Goal: Task Accomplishment & Management: Manage account settings

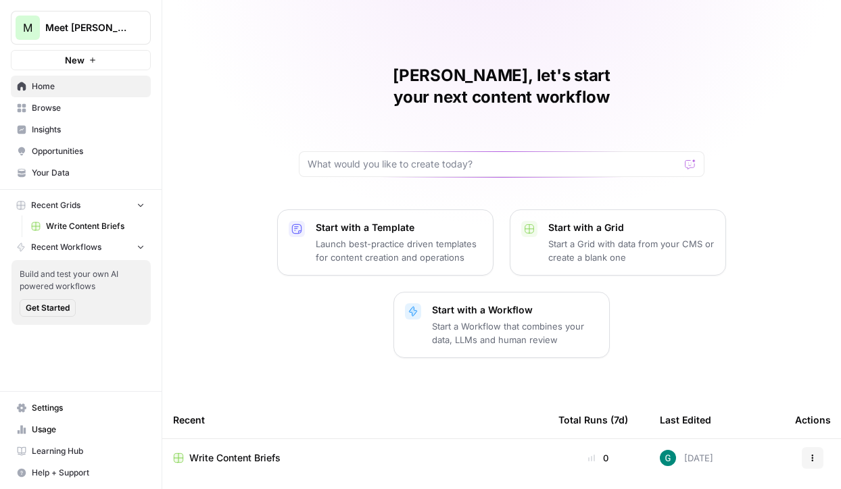
click at [111, 112] on span "Browse" at bounding box center [88, 108] width 113 height 12
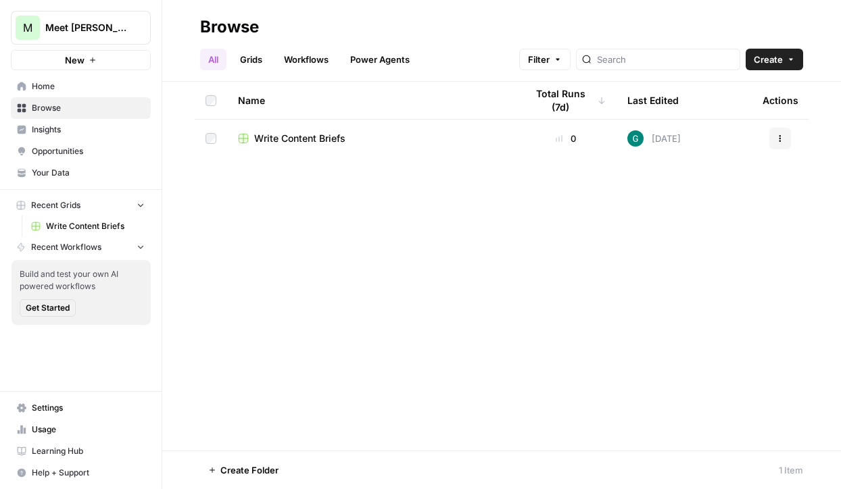
click at [258, 59] on link "Grids" at bounding box center [251, 60] width 39 height 22
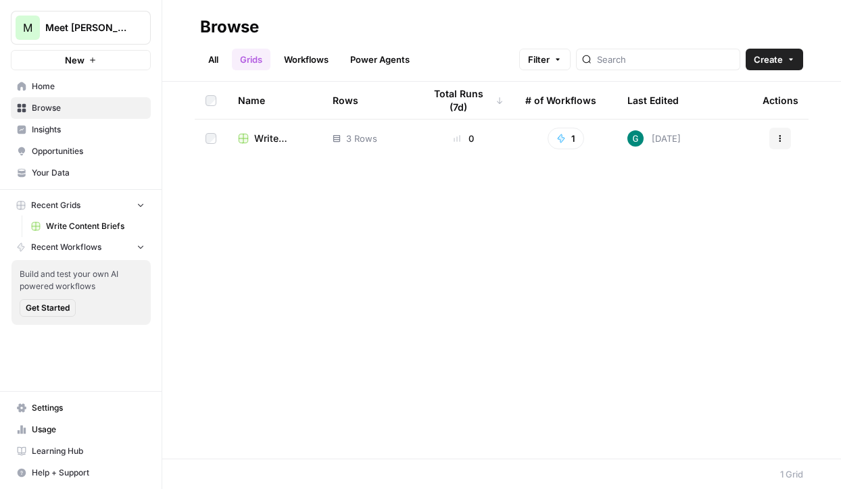
click at [314, 55] on link "Workflows" at bounding box center [306, 60] width 61 height 22
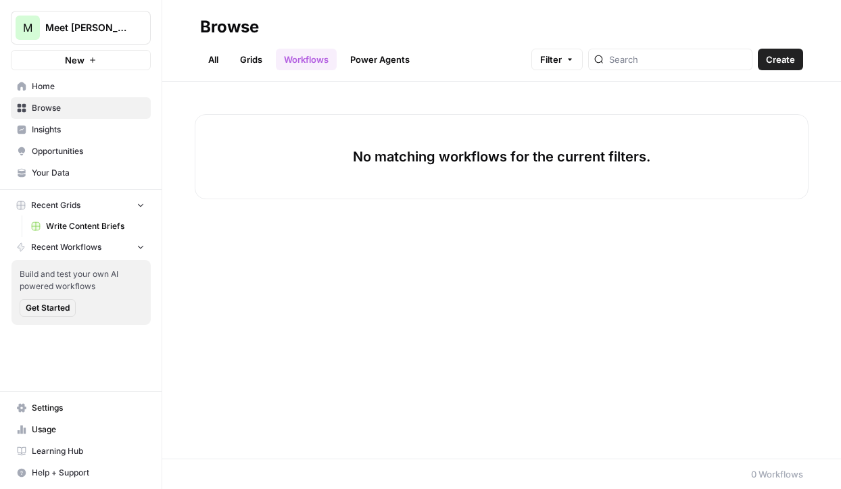
click at [778, 62] on span "Create" at bounding box center [780, 60] width 29 height 14
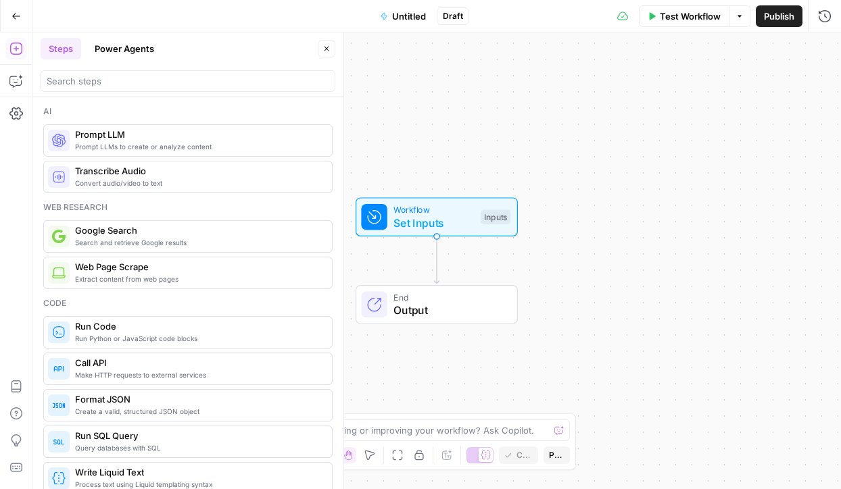
click at [435, 261] on icon "Edge from start to end" at bounding box center [436, 260] width 5 height 47
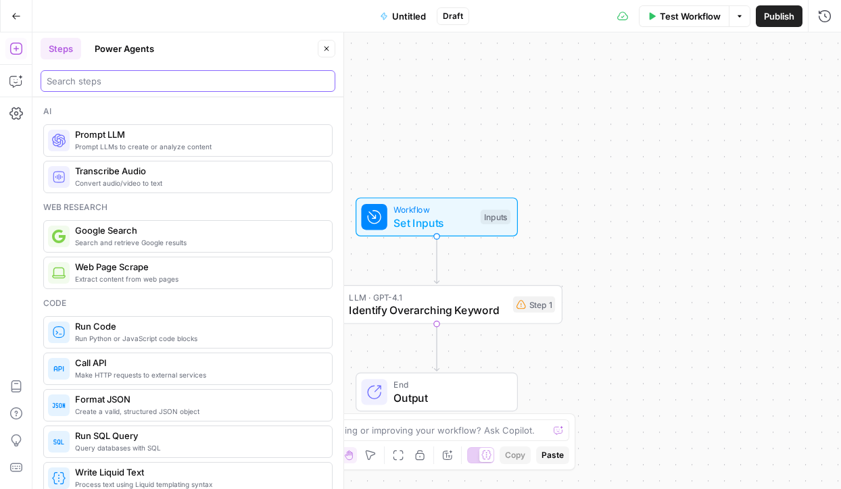
click at [183, 81] on input "search" at bounding box center [188, 81] width 283 height 14
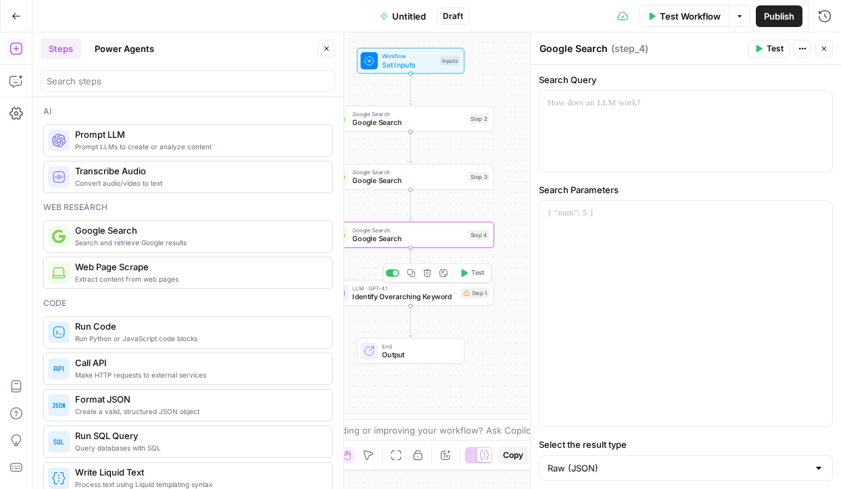
click at [456, 295] on span "Identify Overarching Keyword" at bounding box center [404, 296] width 104 height 11
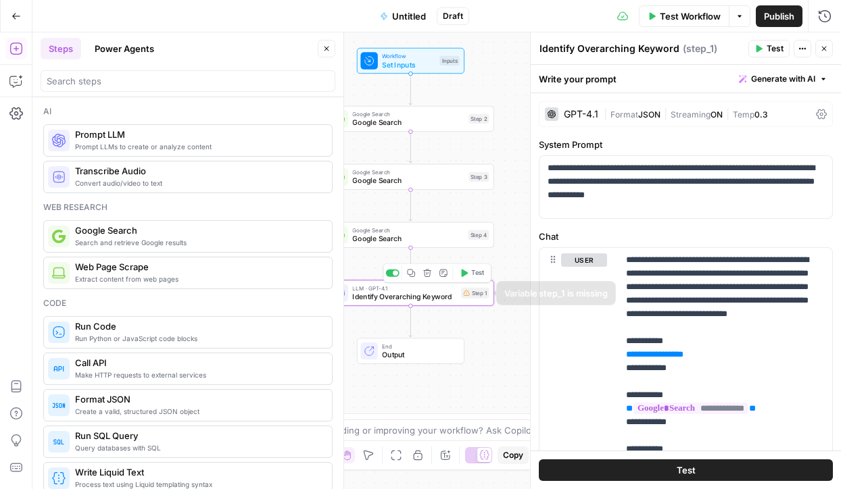
scroll to position [147, 0]
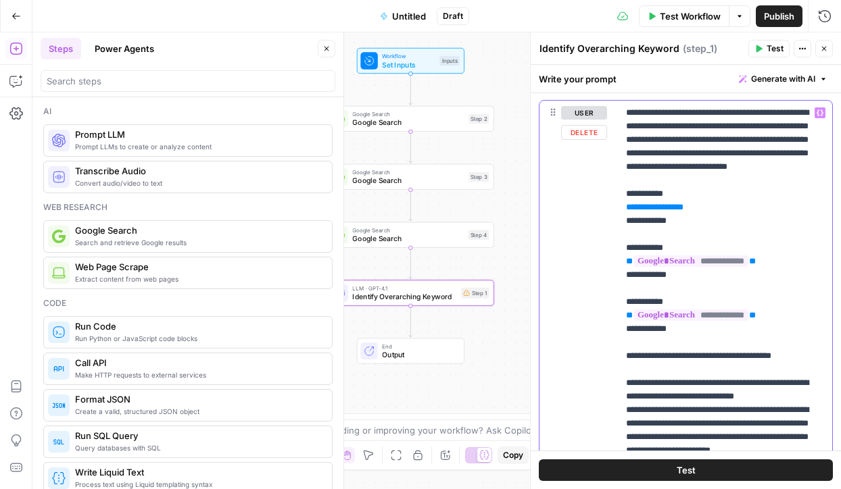
click at [658, 212] on span "**********" at bounding box center [655, 207] width 44 height 9
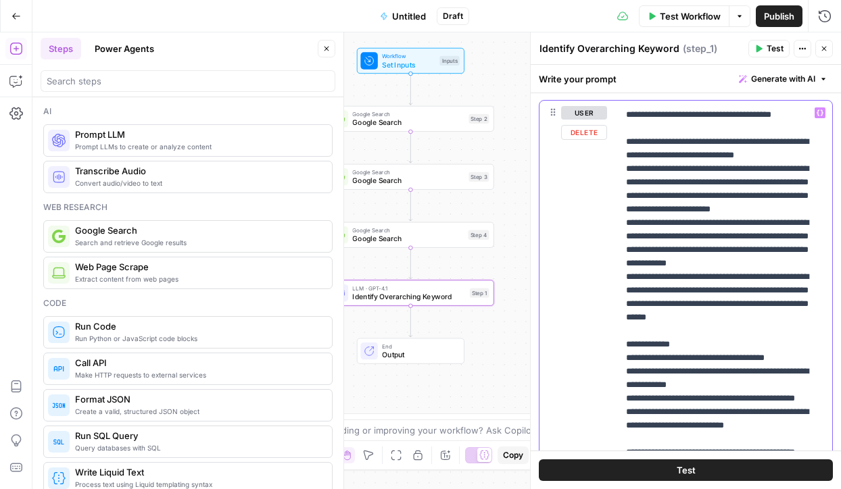
scroll to position [244, 0]
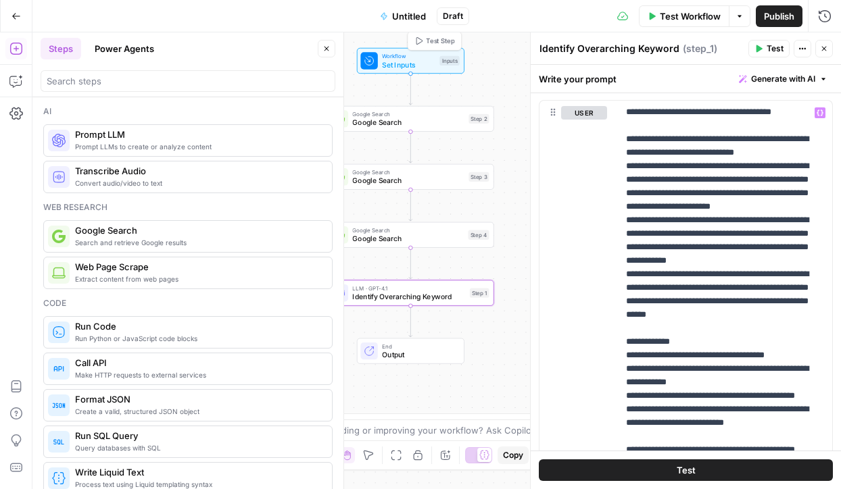
click at [450, 59] on div "Inputs" at bounding box center [449, 60] width 20 height 9
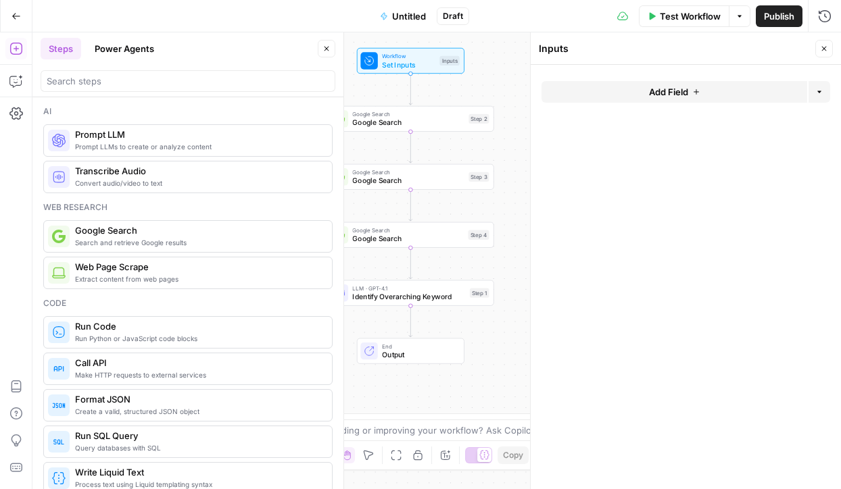
click at [634, 89] on button "Add Field" at bounding box center [675, 92] width 266 height 22
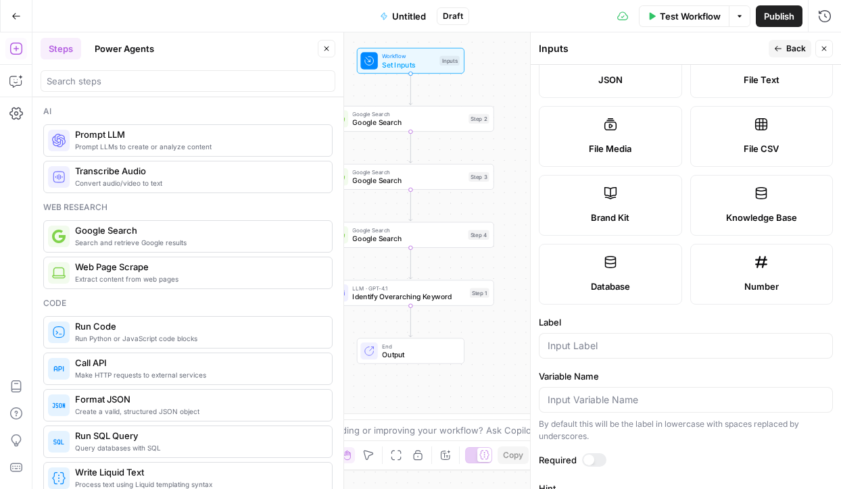
scroll to position [394, 0]
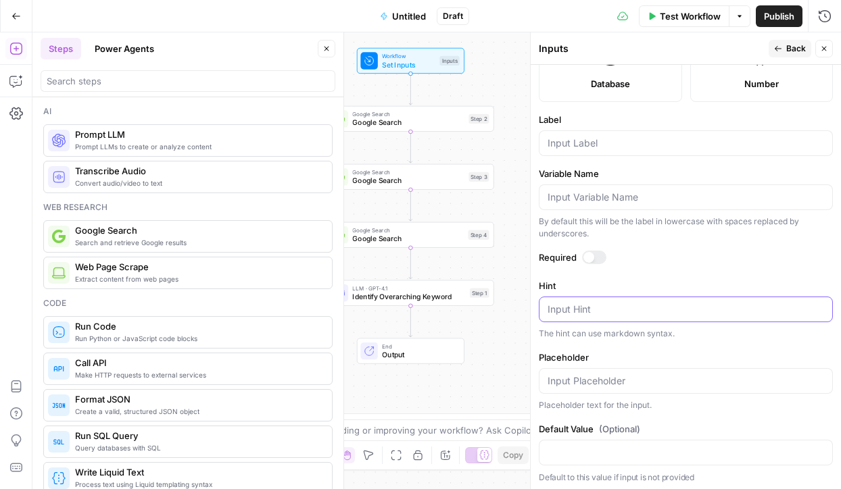
click at [671, 312] on textarea "Hint" at bounding box center [686, 310] width 277 height 14
click at [573, 300] on div "Aritcle 1 Aritcle 1" at bounding box center [686, 310] width 294 height 26
click at [564, 309] on textarea "Aritcle 1" at bounding box center [686, 310] width 277 height 14
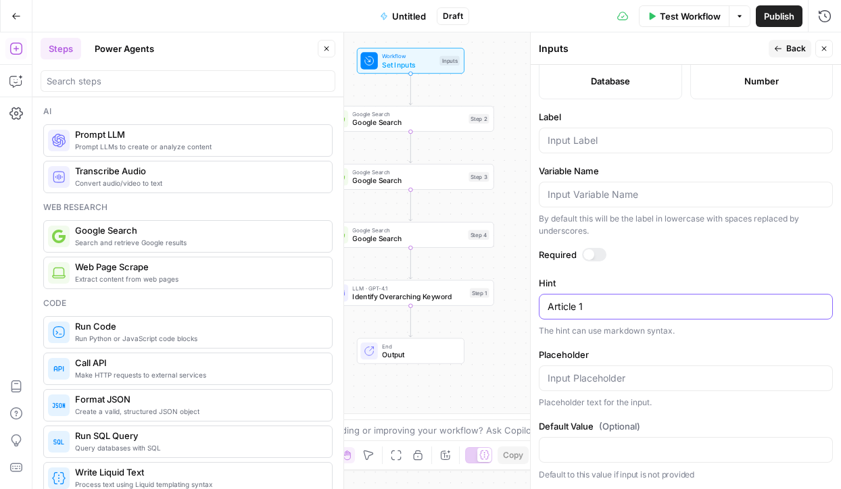
type textarea "Article 1"
click at [802, 52] on span "Back" at bounding box center [796, 49] width 20 height 12
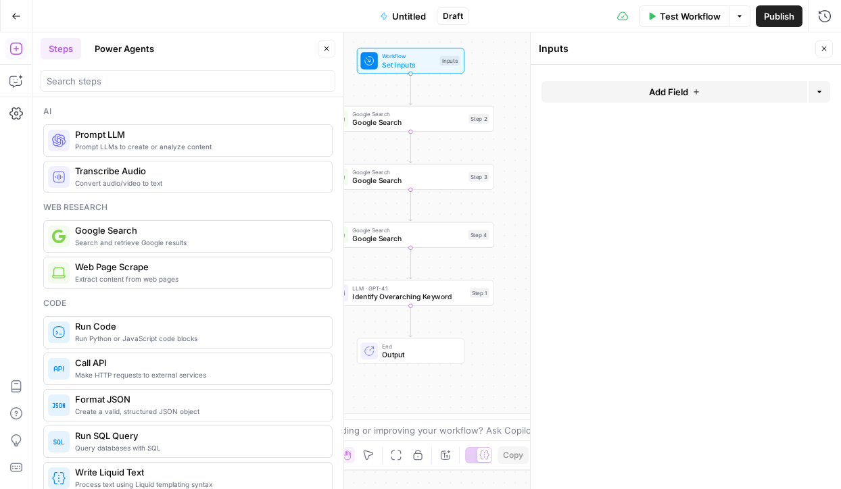
click at [710, 87] on button "Add Field" at bounding box center [675, 92] width 266 height 22
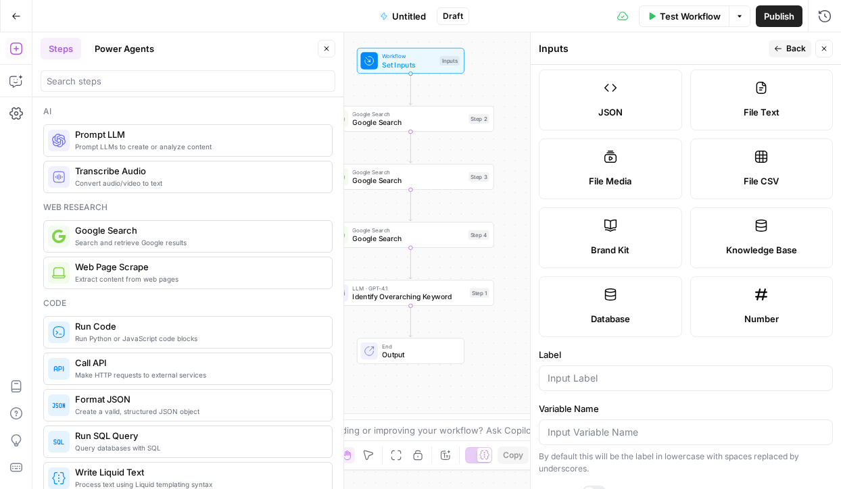
scroll to position [387, 0]
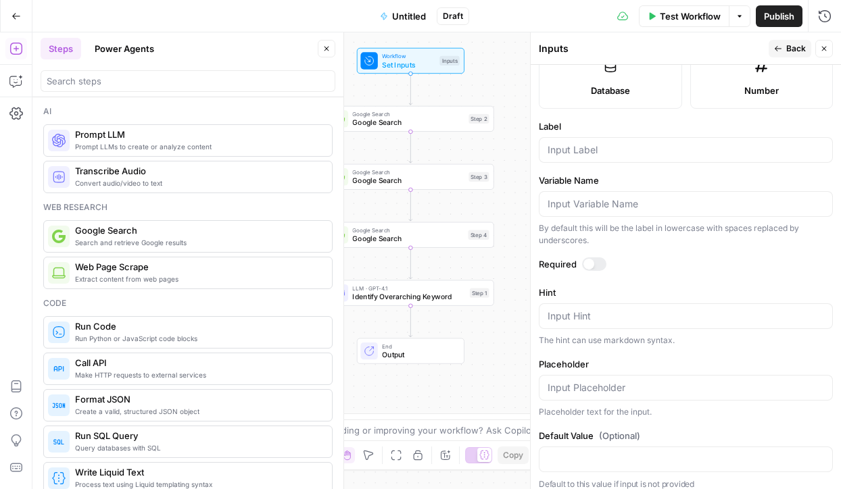
click at [651, 305] on div "Input Hint" at bounding box center [686, 317] width 294 height 26
click at [667, 157] on div at bounding box center [686, 150] width 294 height 26
type input "Article 1"
click at [832, 47] on button "Close" at bounding box center [824, 49] width 18 height 18
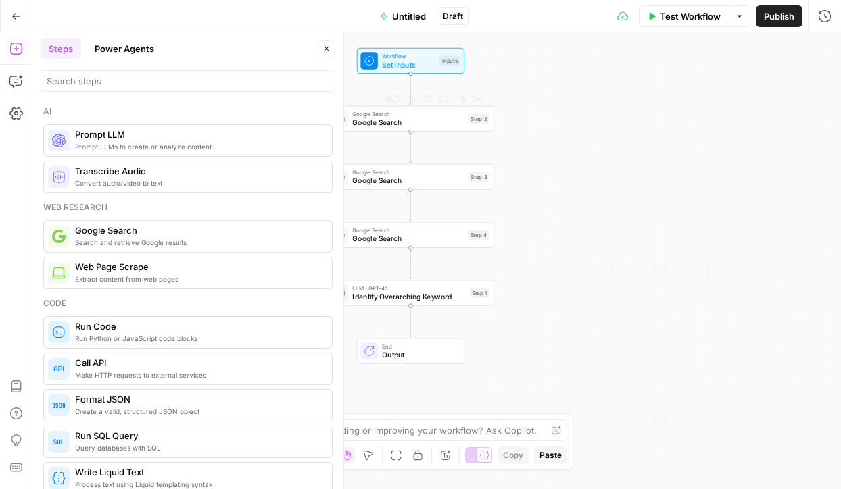
click at [445, 67] on div "Workflow Set Inputs Inputs Test Step" at bounding box center [409, 60] width 99 height 18
click at [719, 142] on button "Add Field" at bounding box center [675, 152] width 266 height 22
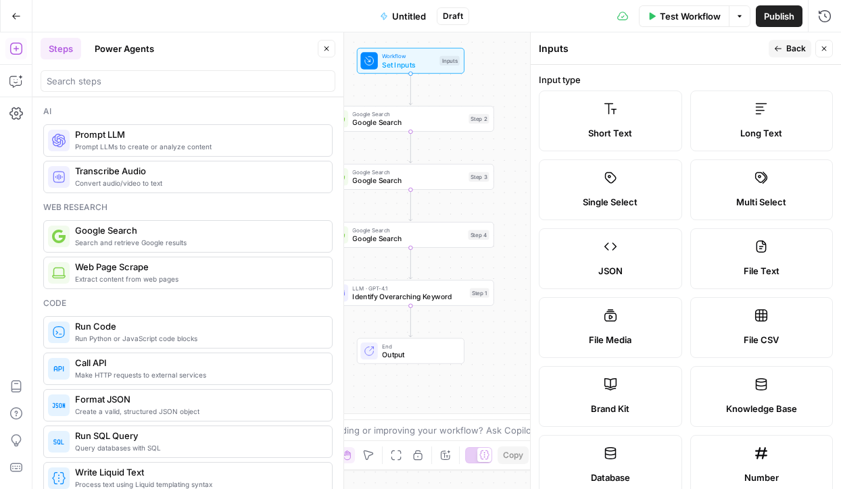
click at [670, 140] on label "Short Text" at bounding box center [610, 121] width 143 height 61
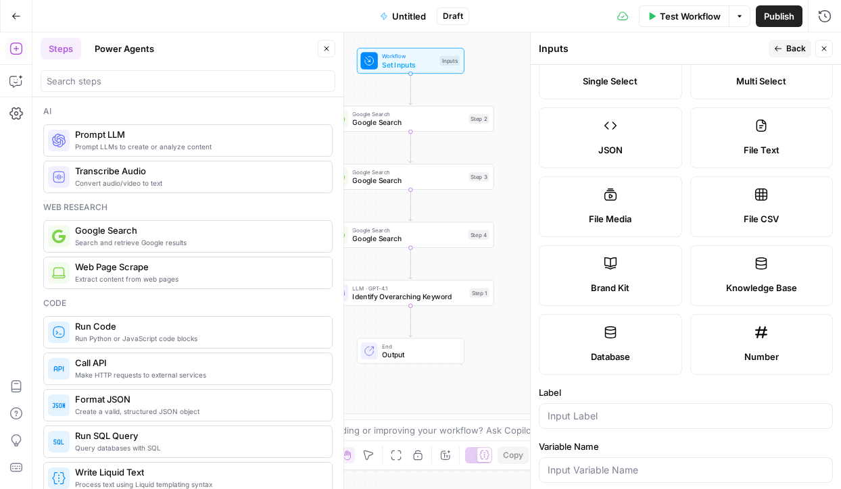
scroll to position [176, 0]
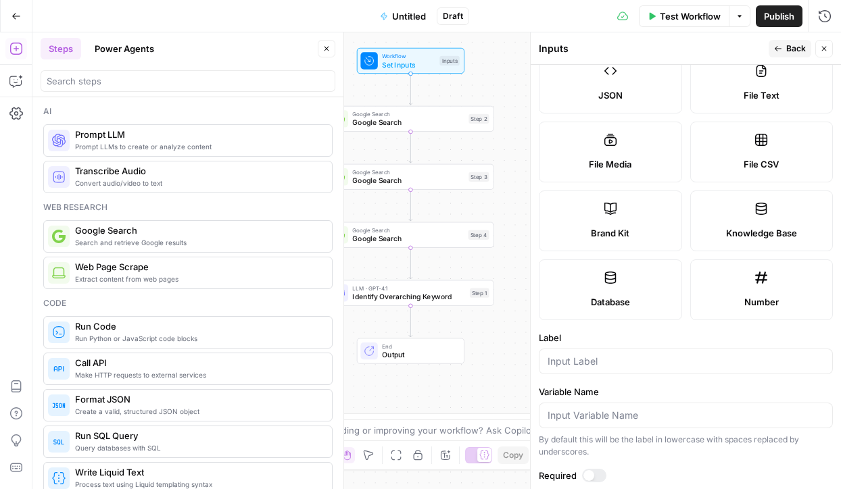
click at [656, 370] on div at bounding box center [686, 362] width 294 height 26
type input "Article 2"
click at [794, 52] on span "Back" at bounding box center [796, 49] width 20 height 12
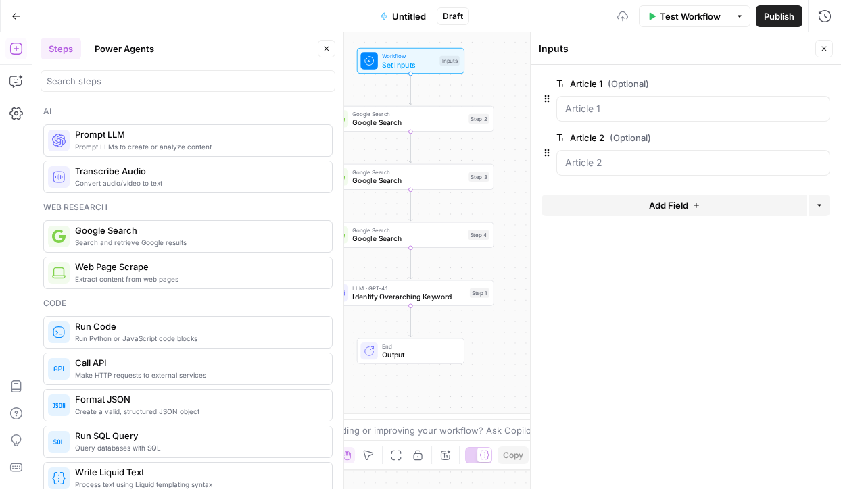
click at [692, 212] on button "Add Field" at bounding box center [675, 206] width 266 height 22
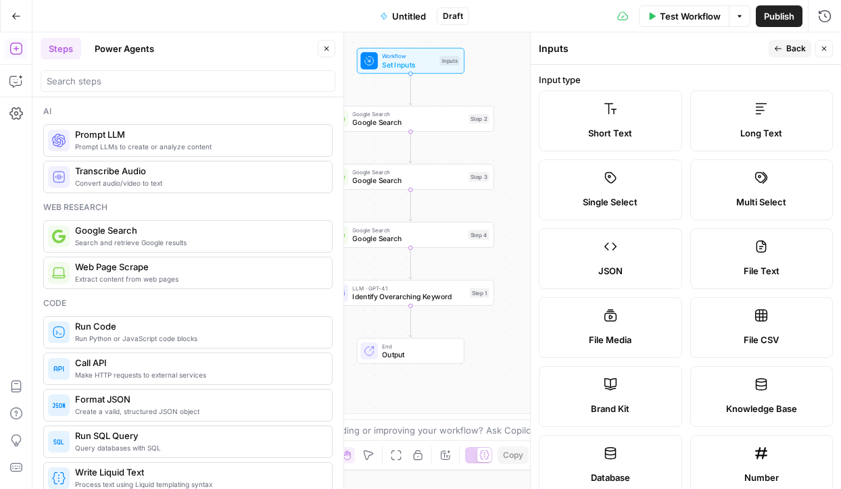
scroll to position [338, 0]
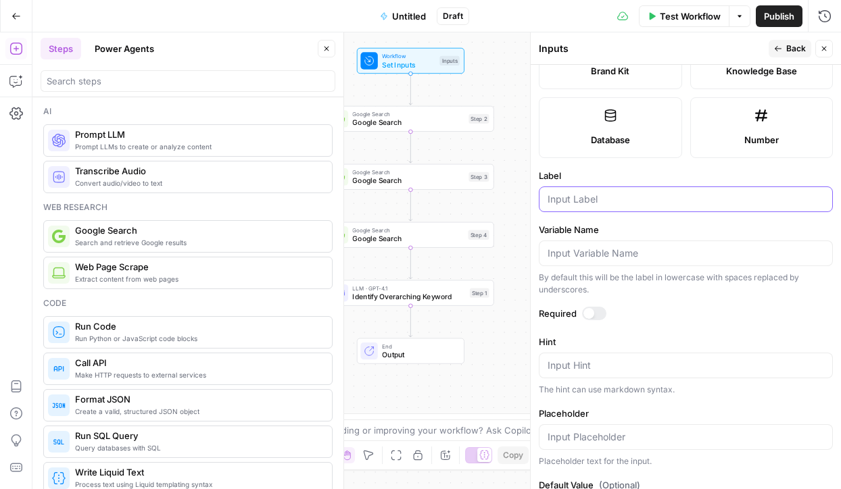
click at [675, 195] on input "Label" at bounding box center [686, 200] width 277 height 14
type input "Aritcle 3"
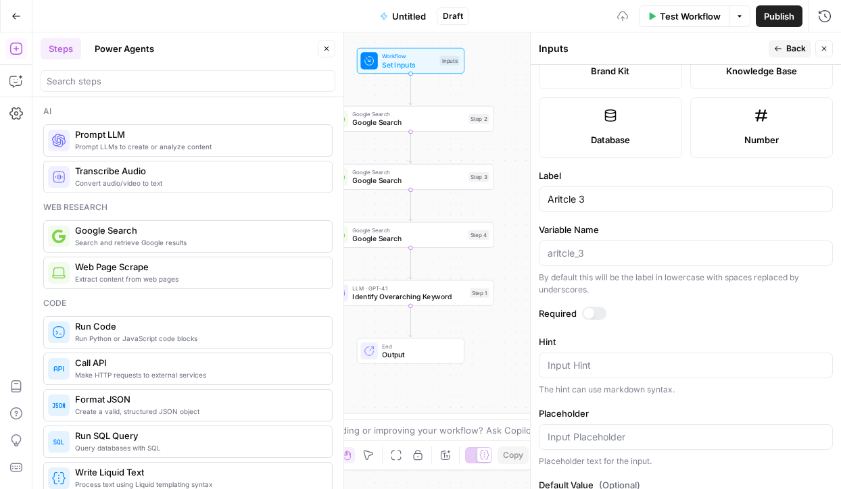
click at [423, 122] on span "Google Search" at bounding box center [408, 123] width 112 height 11
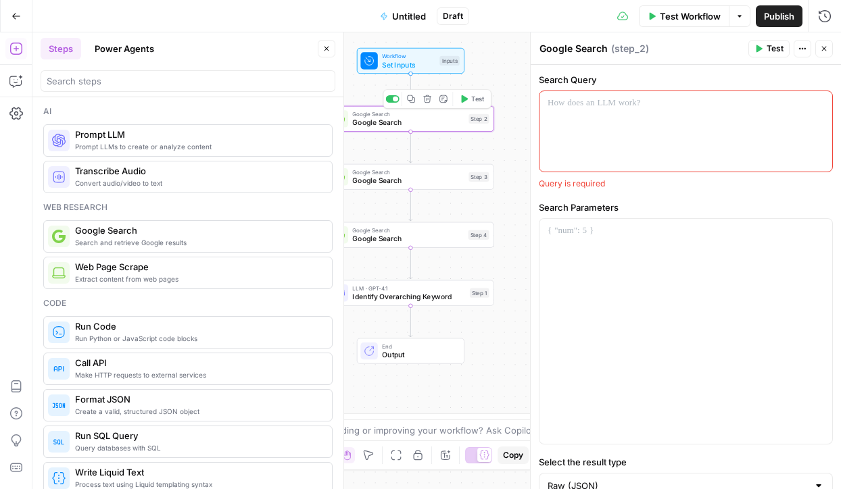
click at [612, 142] on div at bounding box center [685, 131] width 293 height 80
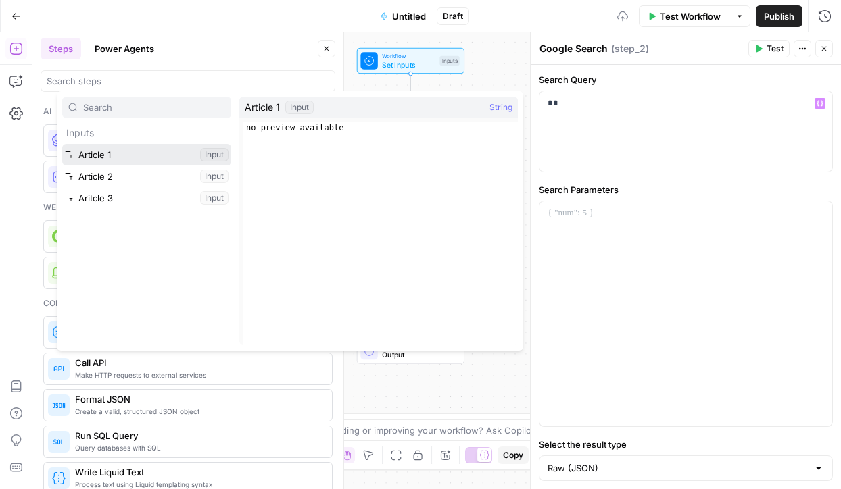
click at [106, 149] on button "Select variable Article 1" at bounding box center [146, 155] width 169 height 22
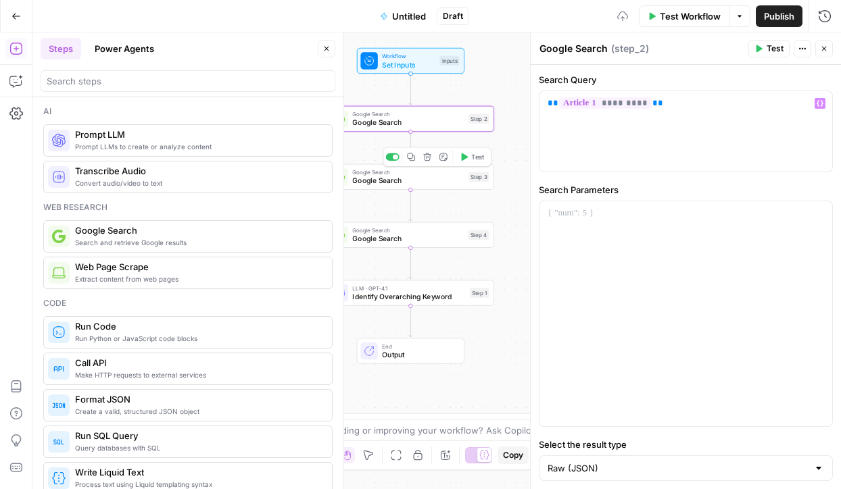
click at [416, 178] on span "Google Search" at bounding box center [408, 180] width 112 height 11
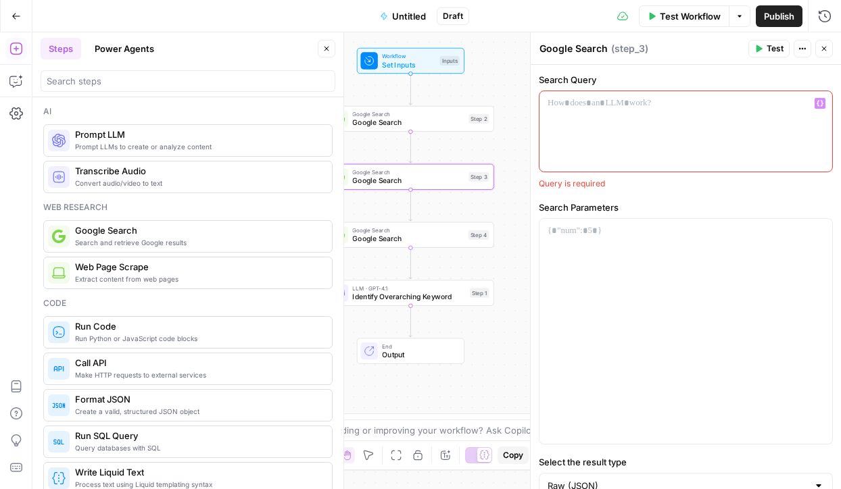
click at [648, 150] on div at bounding box center [685, 131] width 293 height 80
click at [430, 105] on button "Delete step" at bounding box center [428, 99] width 14 height 14
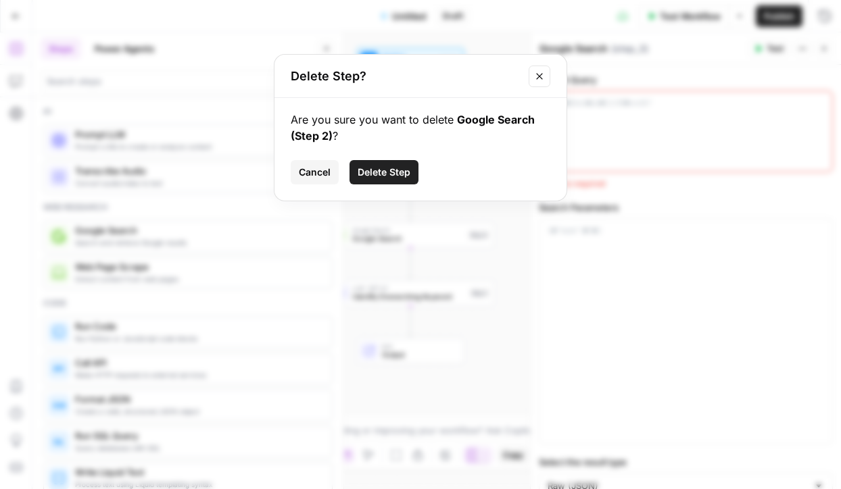
click at [391, 166] on span "Delete Step" at bounding box center [384, 173] width 53 height 14
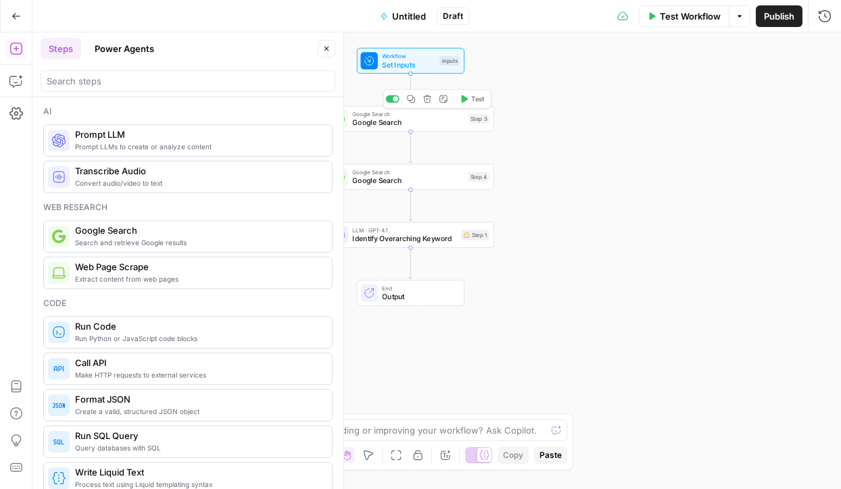
click at [429, 103] on icon "button" at bounding box center [427, 99] width 9 height 9
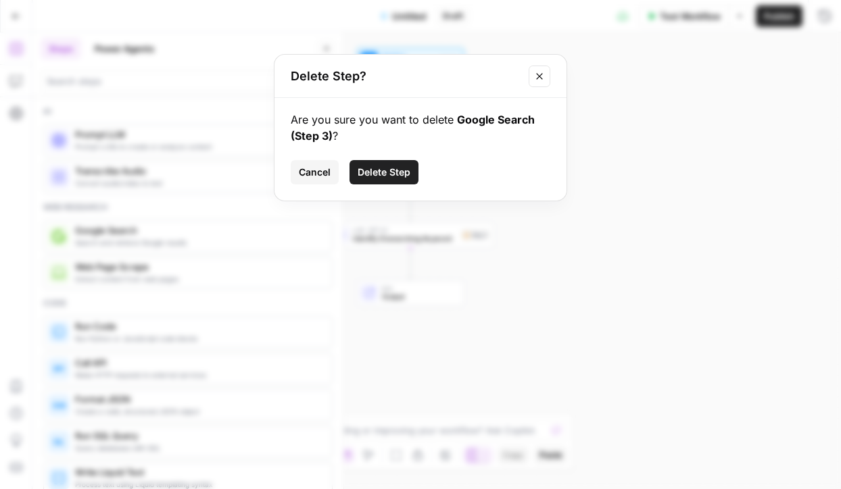
click at [403, 166] on span "Delete Step" at bounding box center [384, 173] width 53 height 14
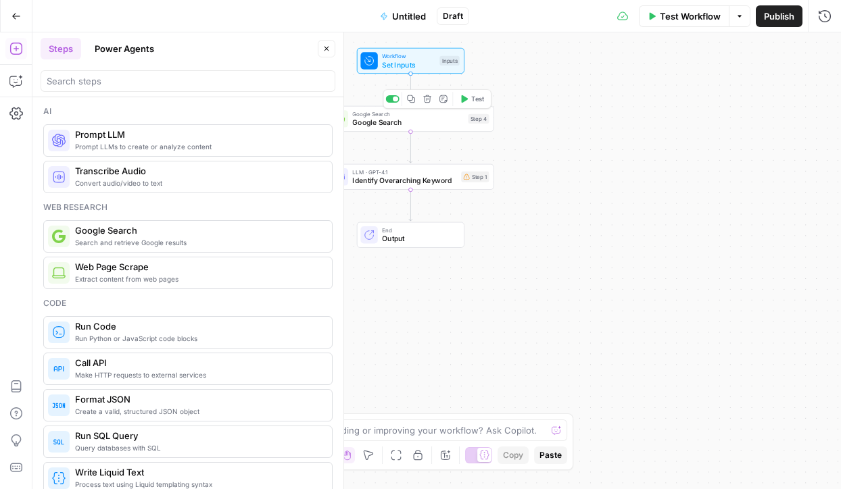
click at [425, 100] on icon "button" at bounding box center [427, 99] width 8 height 8
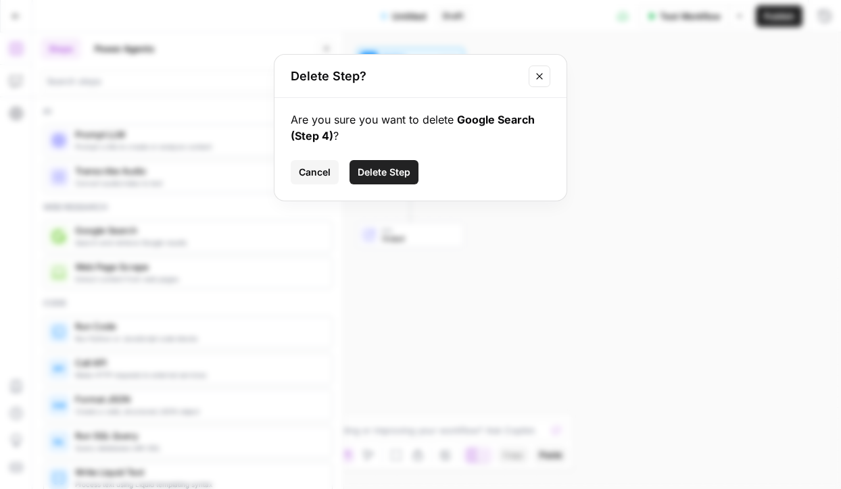
click at [379, 176] on span "Delete Step" at bounding box center [384, 173] width 53 height 14
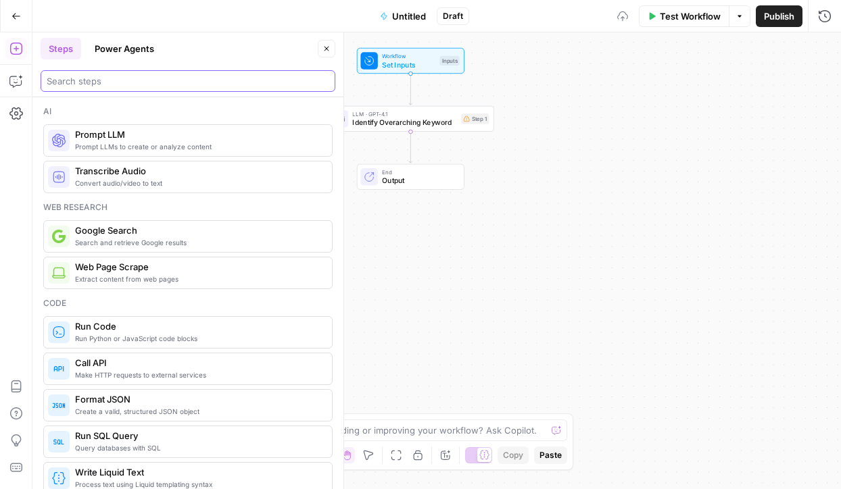
click at [185, 81] on input "search" at bounding box center [188, 81] width 283 height 14
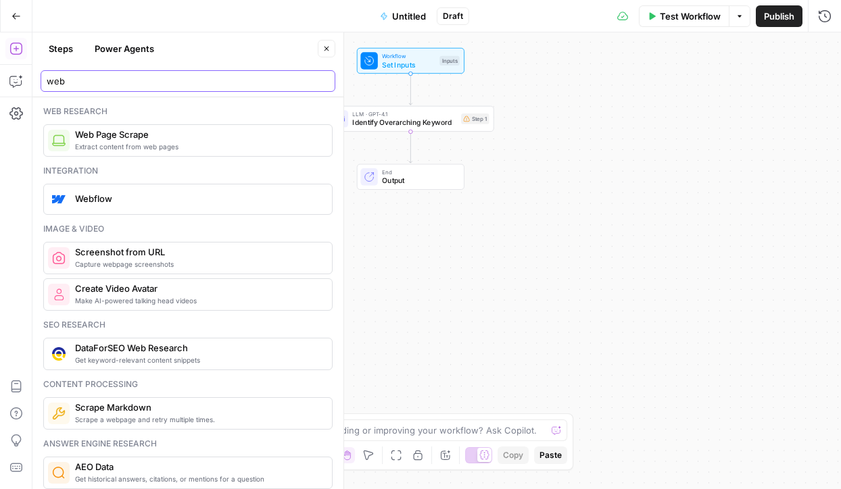
type input "web"
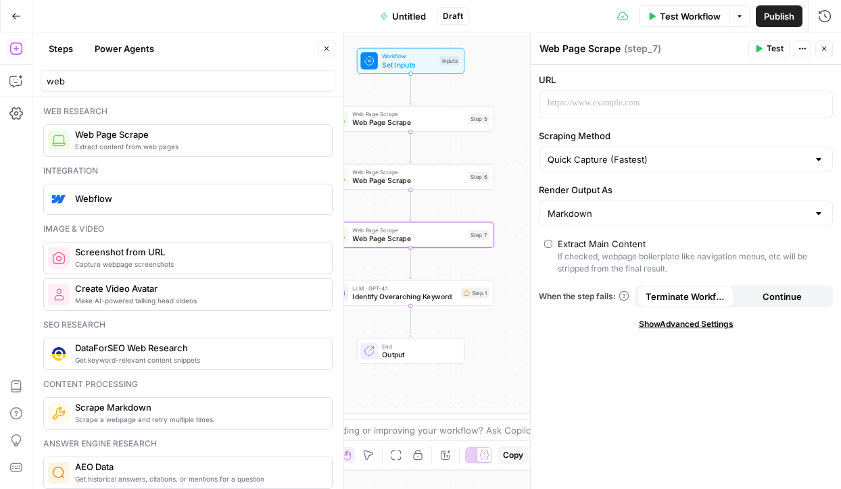
click at [473, 296] on div "Step 1" at bounding box center [475, 293] width 28 height 11
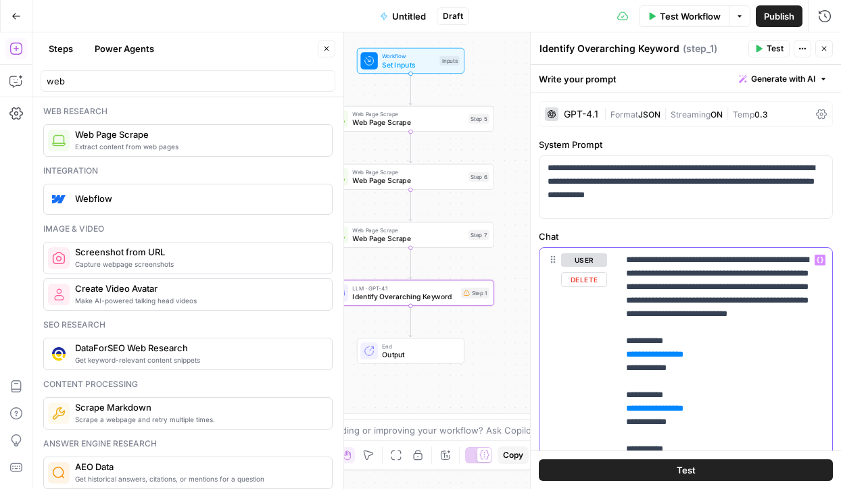
click at [658, 359] on span "**********" at bounding box center [655, 354] width 44 height 9
click at [660, 413] on span "**********" at bounding box center [655, 408] width 44 height 9
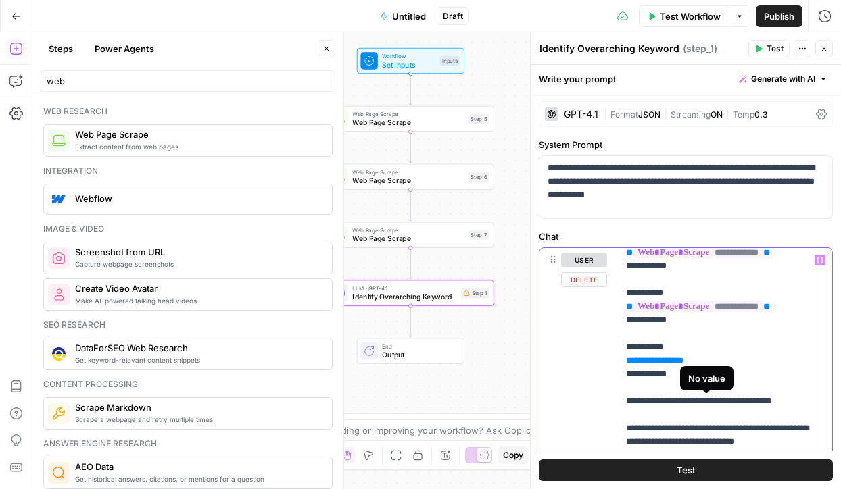
scroll to position [124, 0]
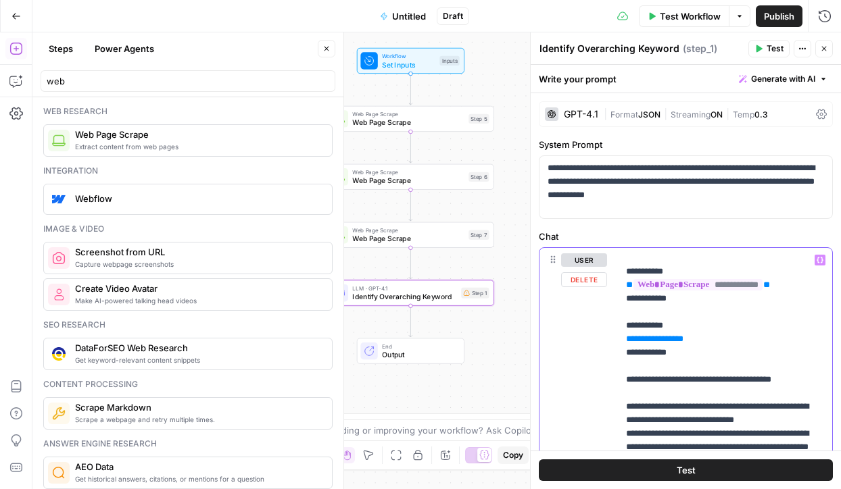
click at [660, 343] on span "**********" at bounding box center [655, 339] width 44 height 9
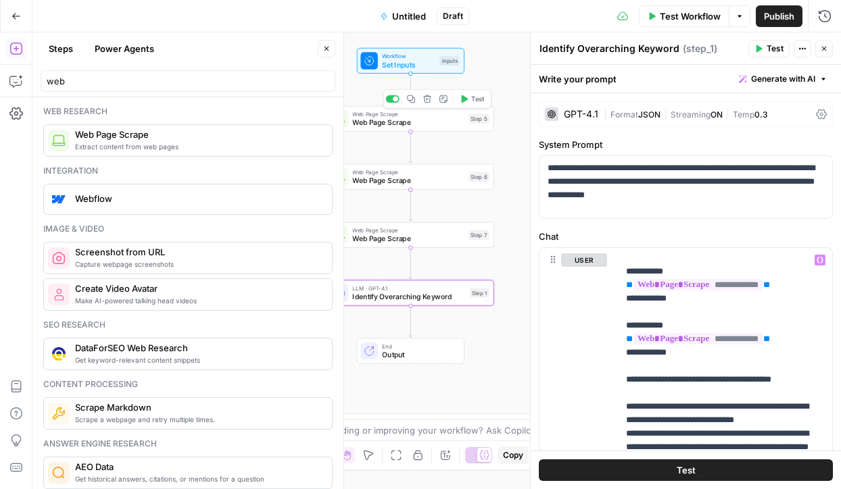
click at [400, 122] on span "Web Page Scrape" at bounding box center [408, 123] width 112 height 11
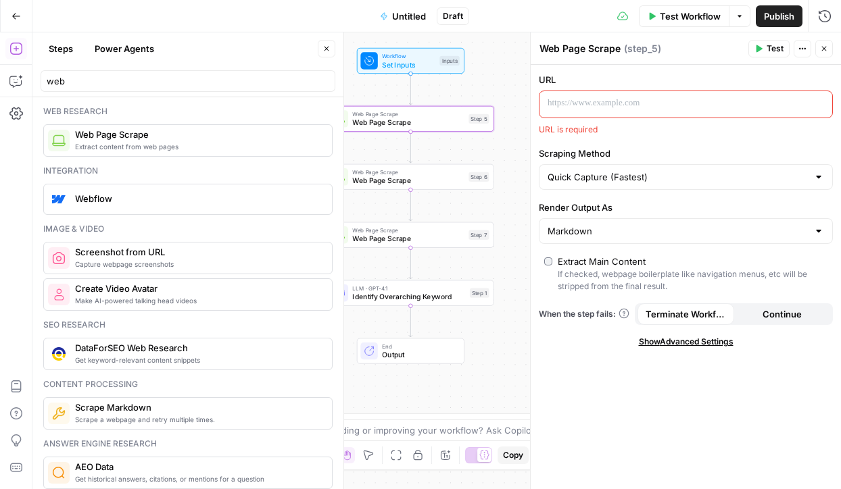
click at [609, 97] on p at bounding box center [675, 104] width 255 height 14
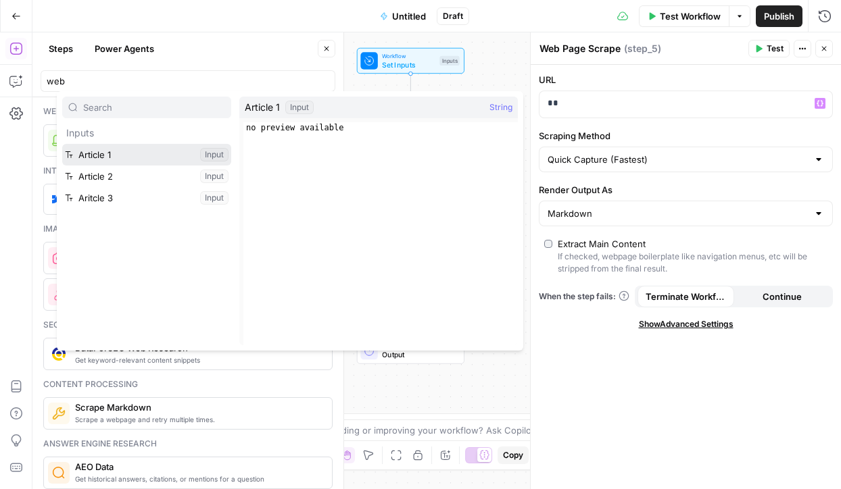
click at [142, 158] on button "Select variable Article 1" at bounding box center [146, 155] width 169 height 22
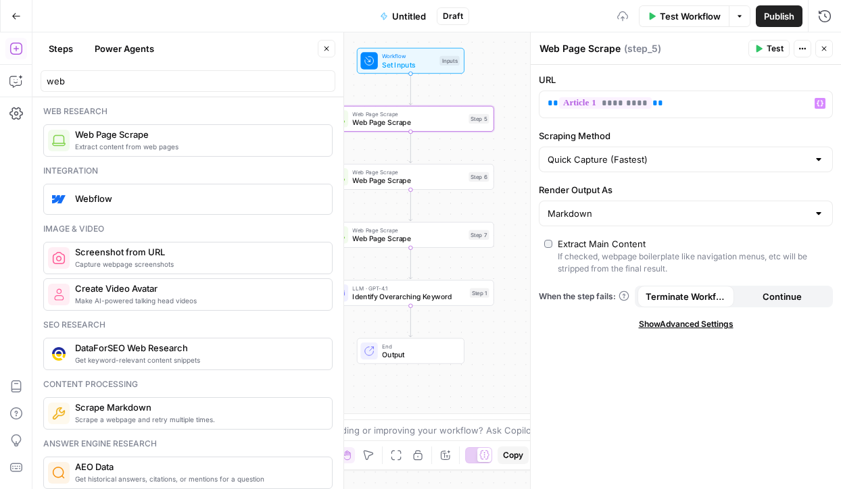
click at [459, 174] on span "Web Page Scrape" at bounding box center [408, 172] width 112 height 9
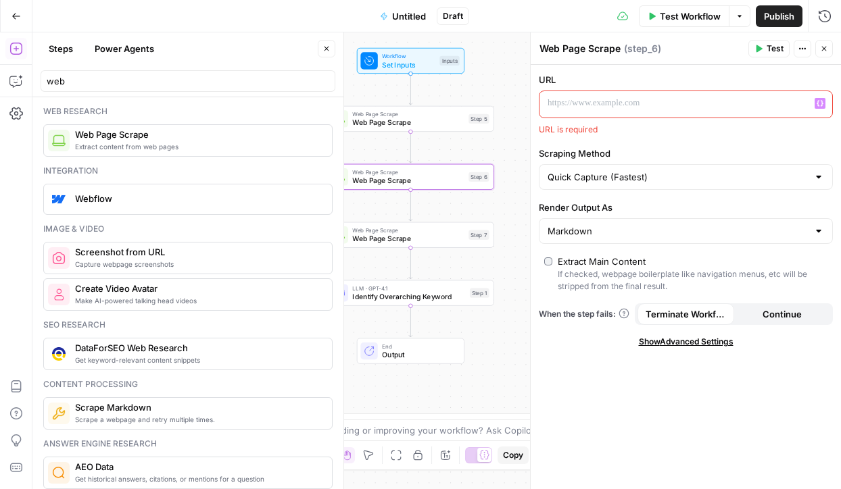
click at [676, 101] on p at bounding box center [675, 104] width 255 height 14
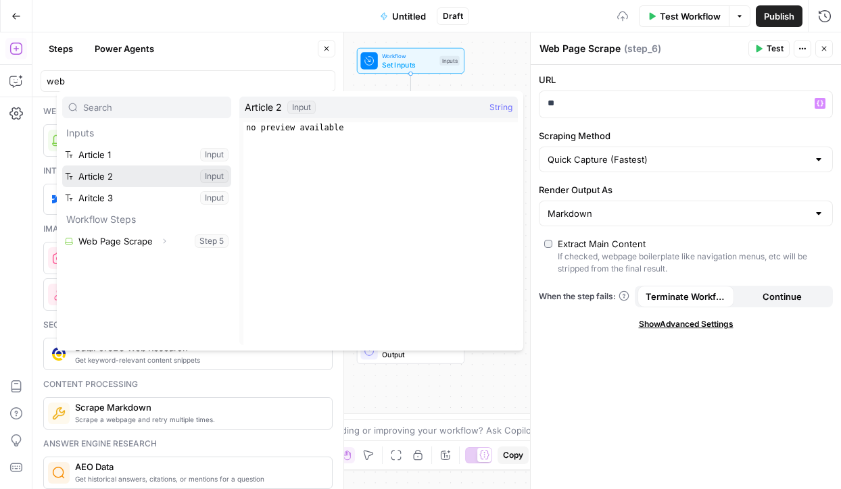
click at [143, 178] on button "Select variable Article 2" at bounding box center [146, 177] width 169 height 22
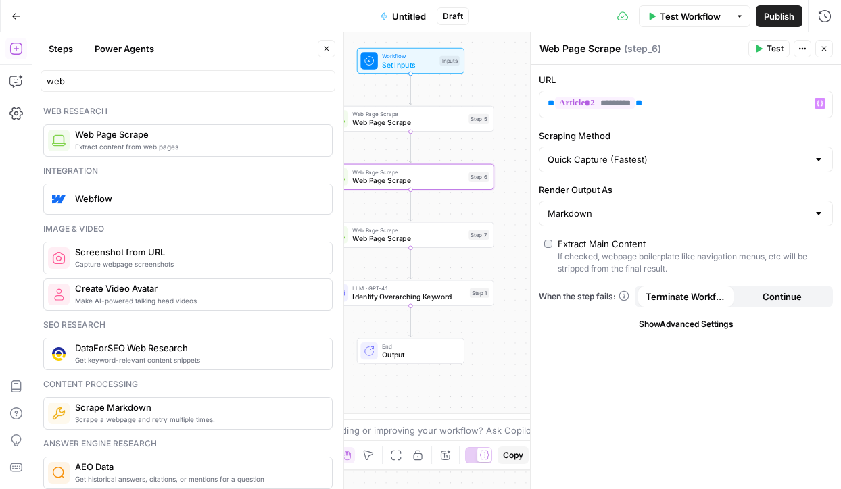
click at [406, 238] on span "Web Page Scrape" at bounding box center [408, 238] width 112 height 11
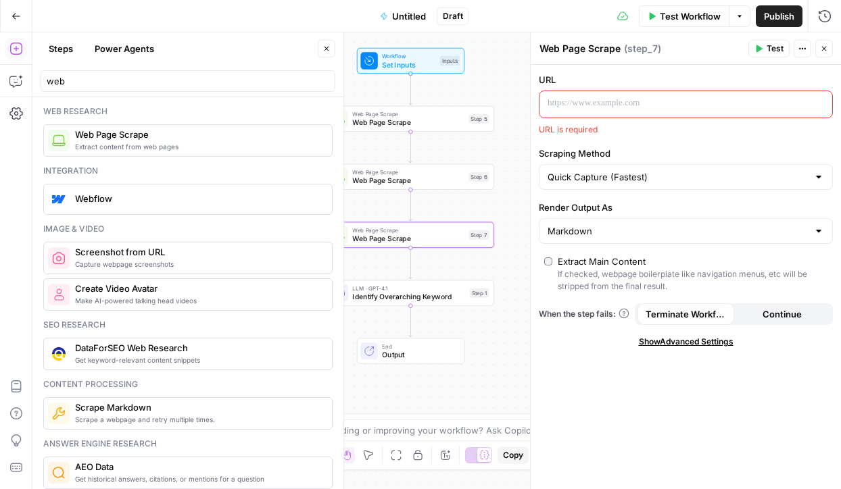
click at [652, 112] on div at bounding box center [674, 104] width 271 height 26
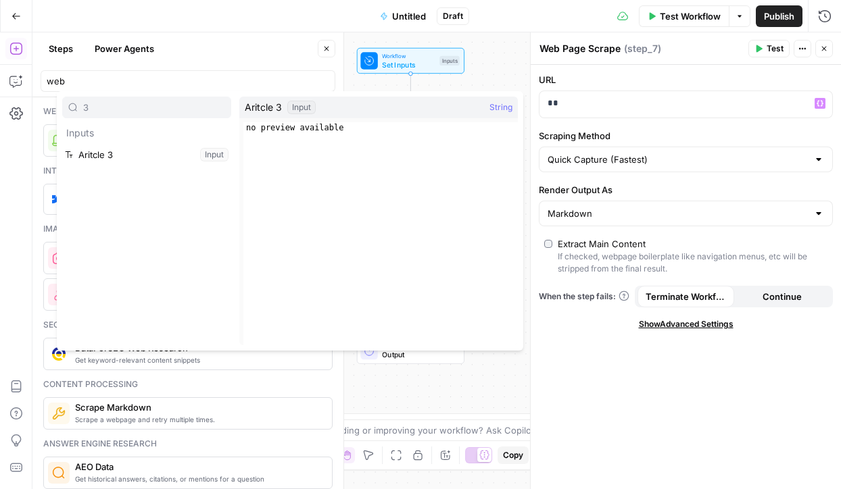
type input "3"
click at [116, 154] on button "Select variable Aritcle 3" at bounding box center [146, 155] width 169 height 22
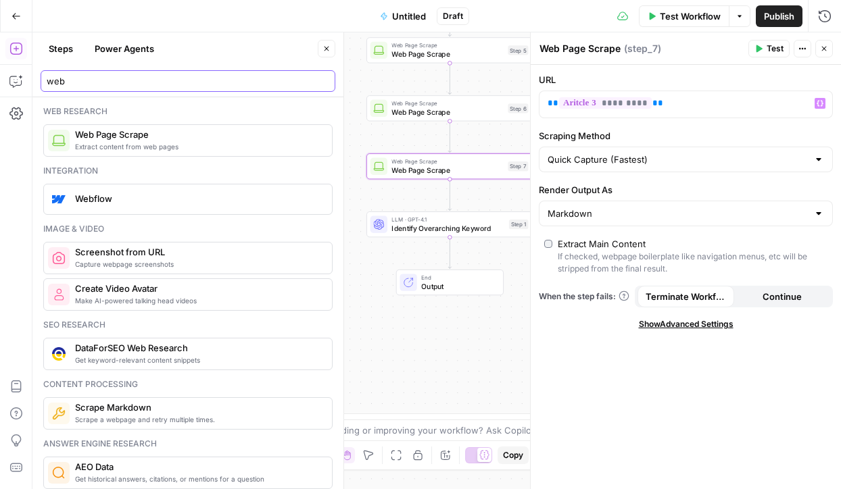
click at [206, 81] on input "web" at bounding box center [188, 81] width 283 height 14
drag, startPoint x: 206, startPoint y: 81, endPoint x: 41, endPoint y: 81, distance: 165.0
click at [41, 81] on div "web" at bounding box center [188, 81] width 295 height 22
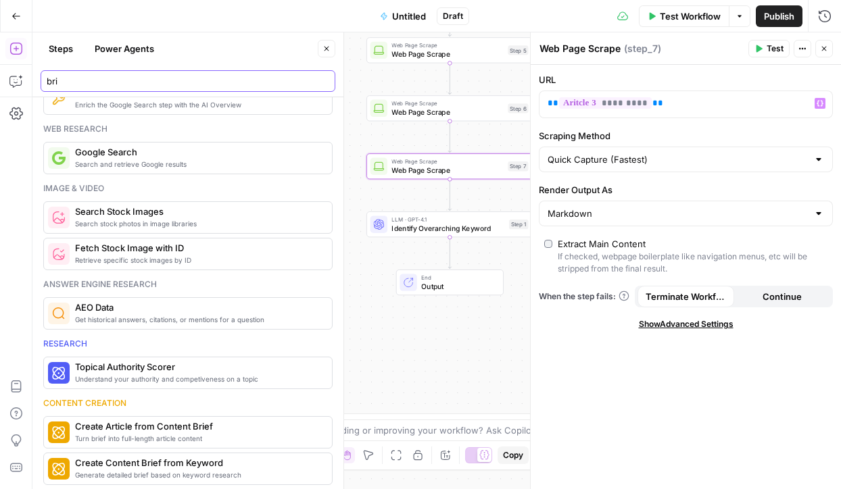
scroll to position [1100, 0]
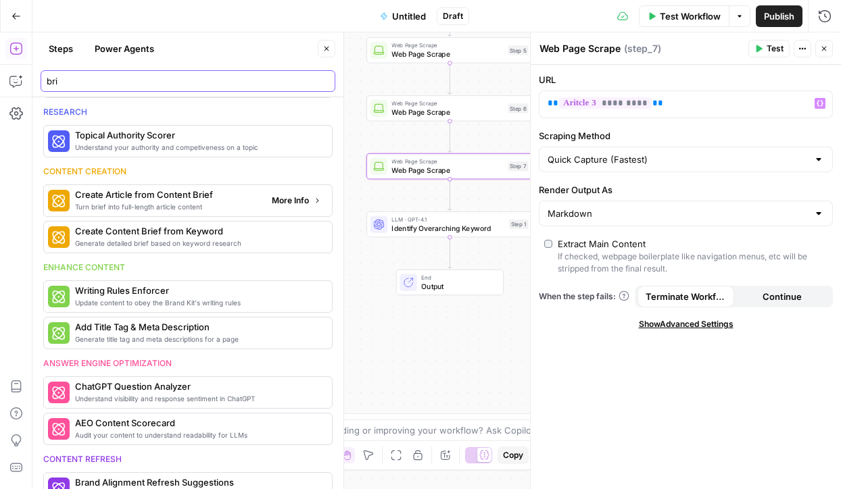
type input "bri"
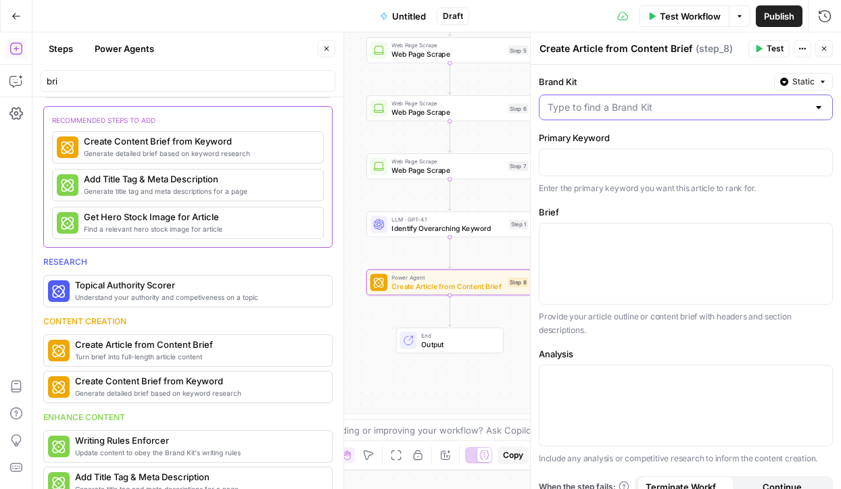
click at [619, 110] on input "Brand Kit" at bounding box center [678, 108] width 260 height 14
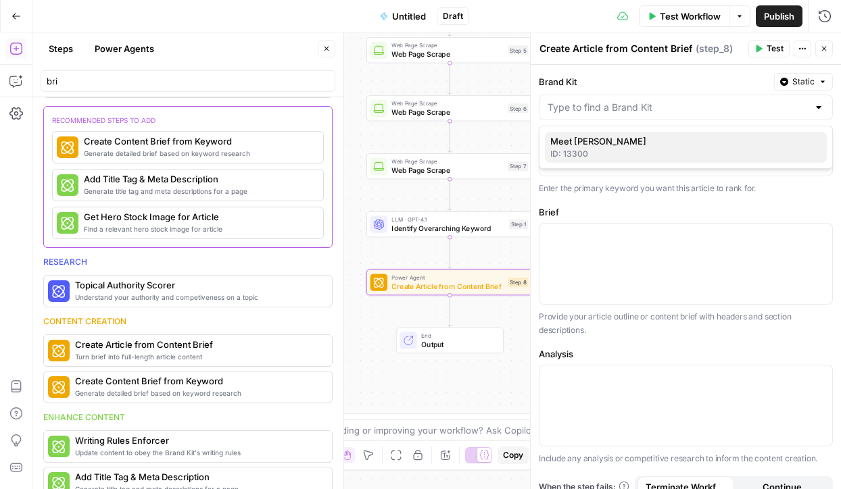
click at [621, 148] on div "ID: 13300" at bounding box center [685, 154] width 271 height 12
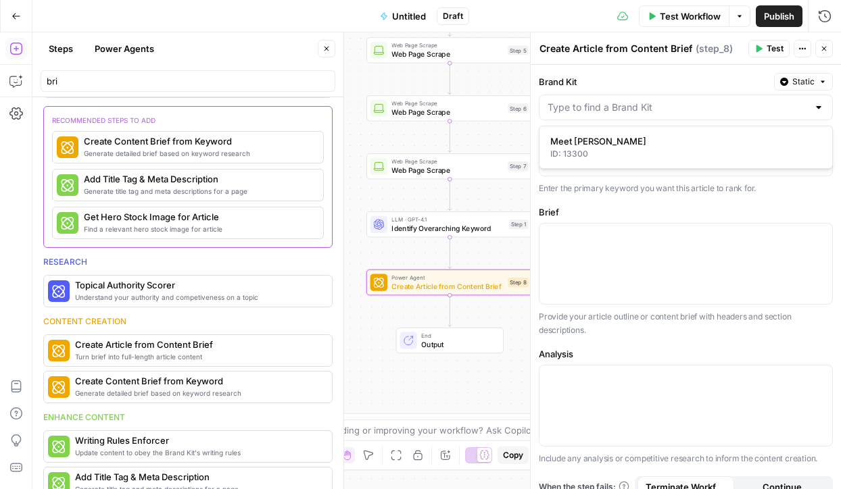
type input "Meet [PERSON_NAME]"
click at [622, 150] on div at bounding box center [685, 162] width 293 height 26
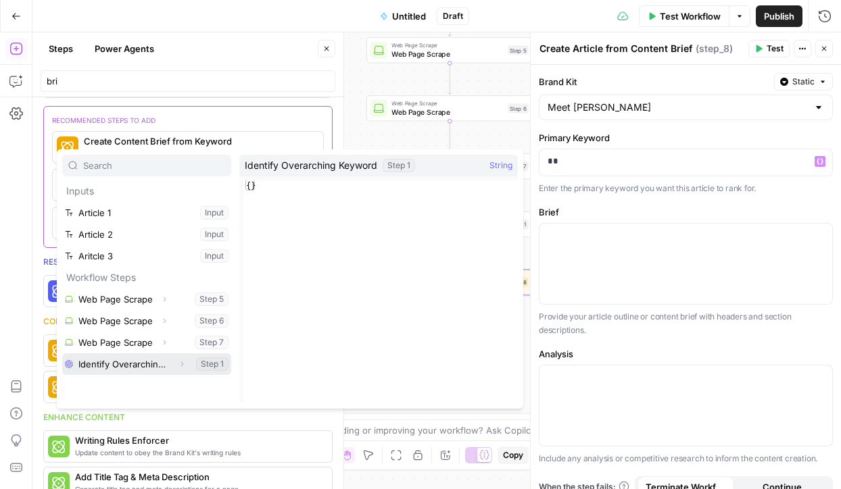
click at [186, 366] on button "Expand" at bounding box center [182, 365] width 18 height 18
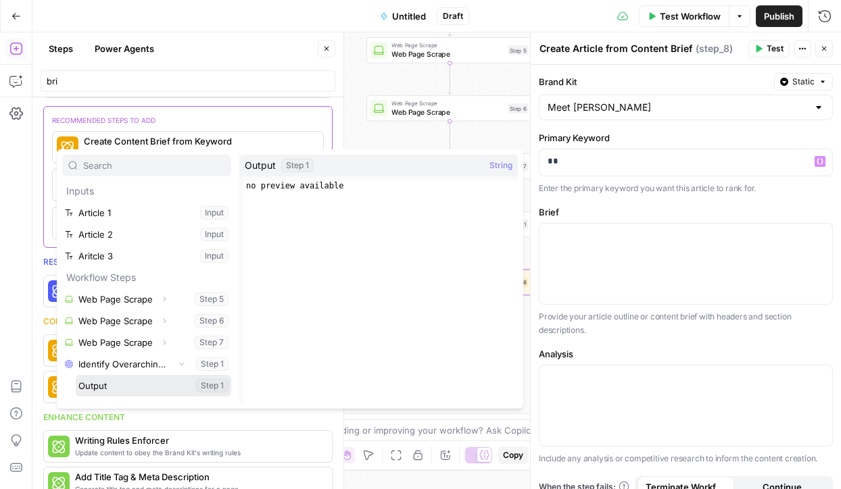
click at [112, 382] on button "Select variable Output" at bounding box center [153, 386] width 155 height 22
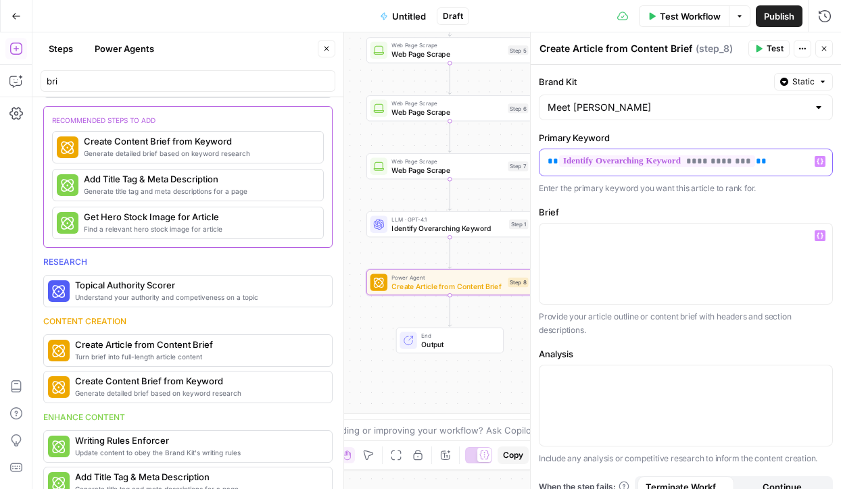
scroll to position [18, 0]
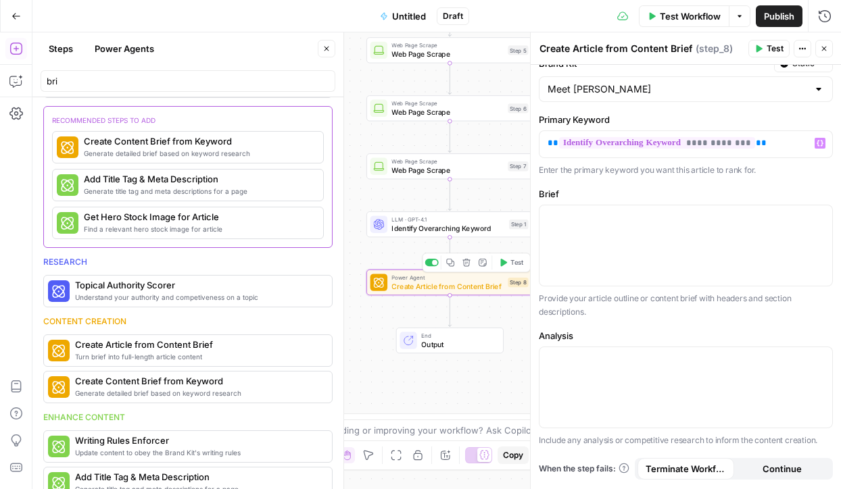
click at [467, 266] on icon "button" at bounding box center [466, 262] width 9 height 9
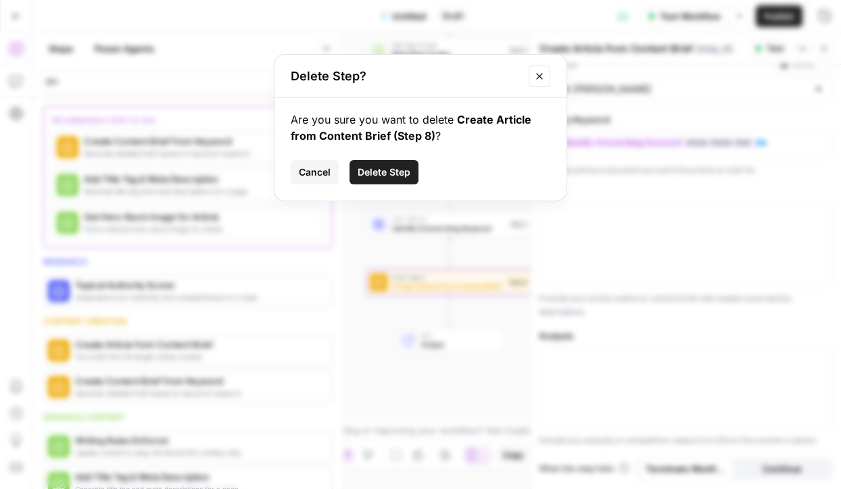
click at [374, 158] on div "Are you sure you want to delete Create Article from Content Brief (Step 8) ? Ca…" at bounding box center [420, 149] width 292 height 103
click at [379, 166] on span "Delete Step" at bounding box center [384, 173] width 53 height 14
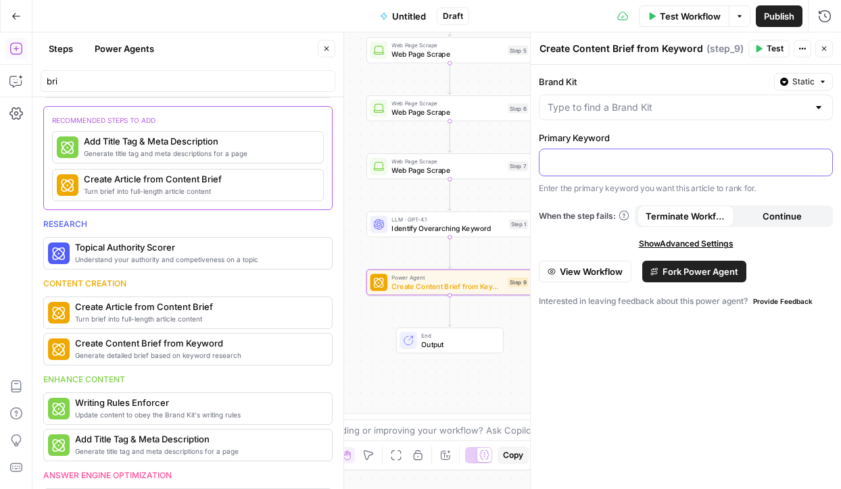
click at [637, 159] on p at bounding box center [686, 162] width 277 height 14
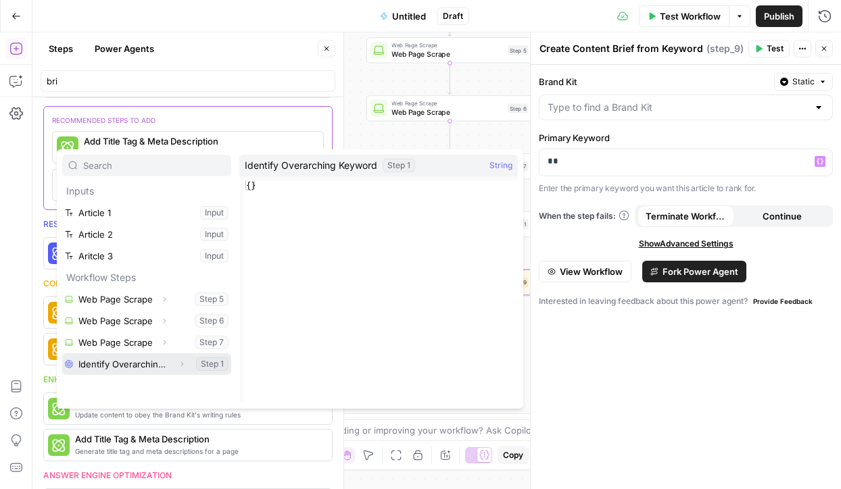
click at [182, 364] on icon "button" at bounding box center [182, 364] width 8 height 8
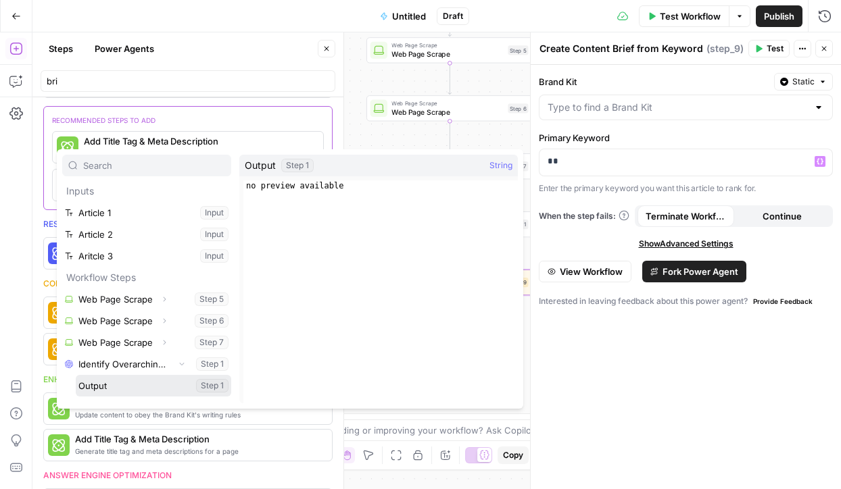
click at [142, 383] on button "Select variable Output" at bounding box center [153, 386] width 155 height 22
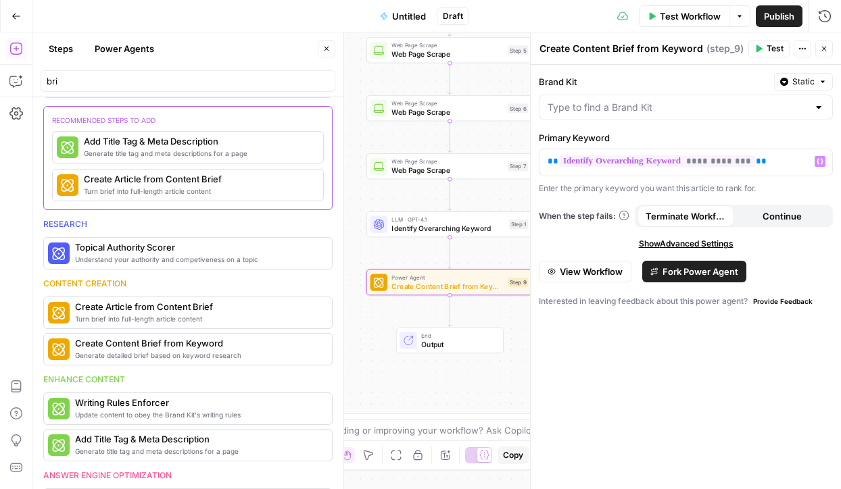
click at [640, 95] on div at bounding box center [686, 108] width 294 height 26
click at [638, 156] on div "ID: 13300" at bounding box center [685, 154] width 271 height 12
type input "Meet [PERSON_NAME]"
click at [778, 18] on span "Publish" at bounding box center [779, 16] width 30 height 14
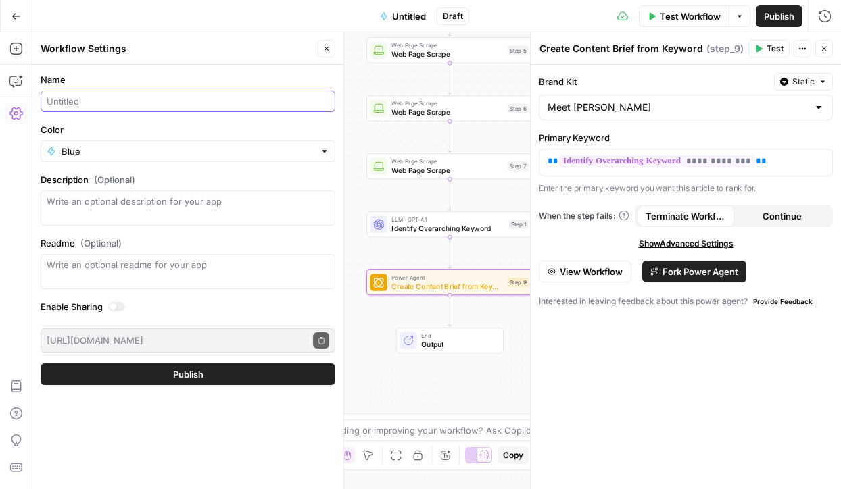
click at [227, 99] on input "Name" at bounding box center [188, 102] width 283 height 14
type input "Merge Brief"
click at [242, 373] on button "Publish" at bounding box center [188, 375] width 295 height 22
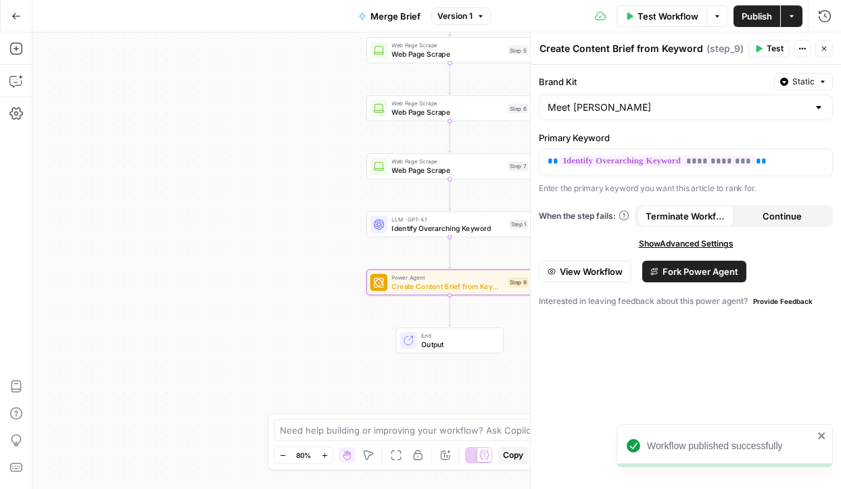
click at [763, 14] on span "Publish" at bounding box center [757, 16] width 30 height 14
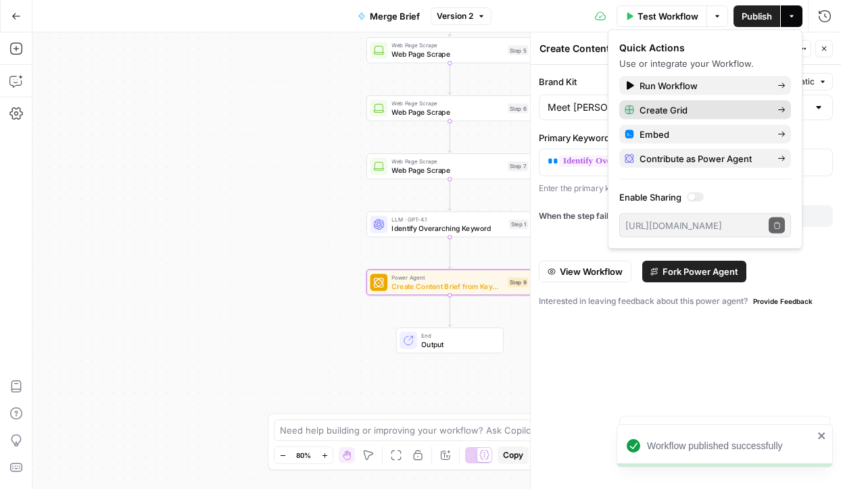
click at [714, 110] on span "Create Grid" at bounding box center [703, 110] width 127 height 14
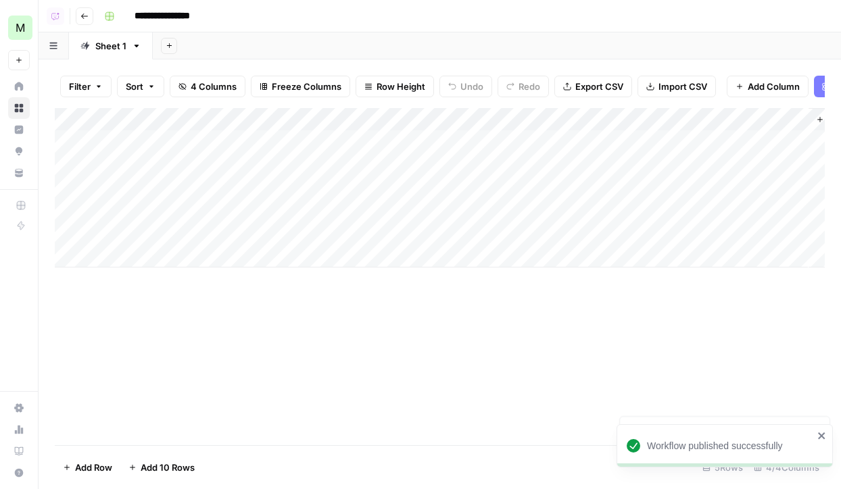
scroll to position [0, 59]
click at [768, 123] on button "Add Column" at bounding box center [787, 120] width 70 height 18
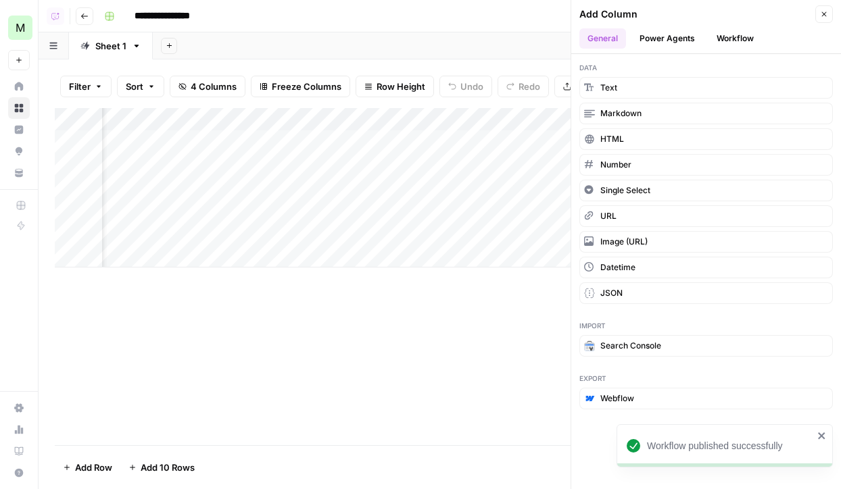
click at [673, 42] on button "Power Agents" at bounding box center [667, 38] width 72 height 20
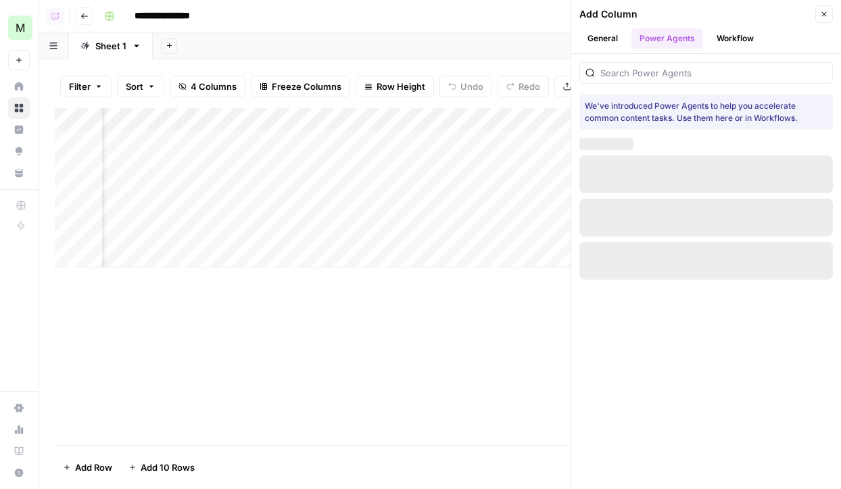
drag, startPoint x: 677, startPoint y: 49, endPoint x: 687, endPoint y: 66, distance: 19.7
click at [687, 66] on div at bounding box center [706, 73] width 254 height 22
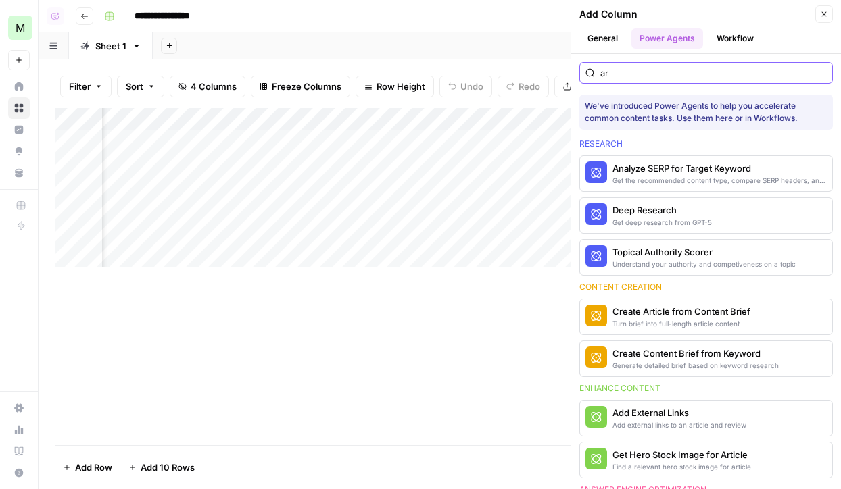
type input "ar"
click at [823, 14] on icon "button" at bounding box center [824, 14] width 5 height 5
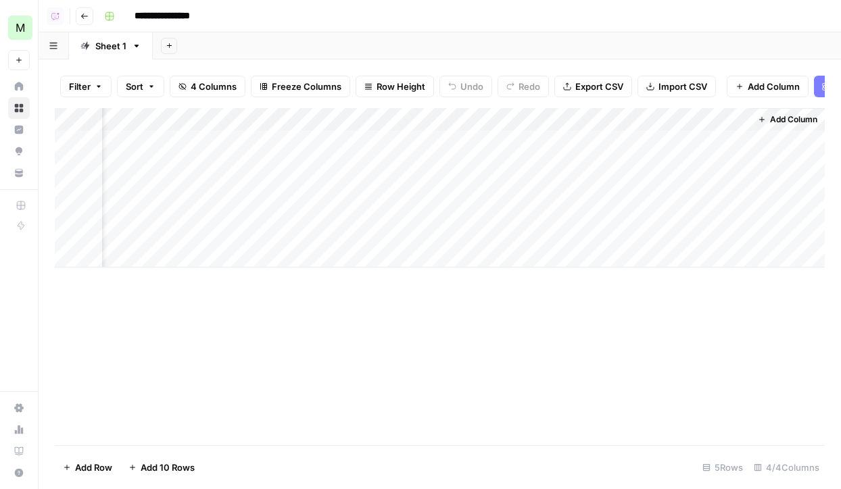
click at [122, 49] on div "Sheet 1" at bounding box center [110, 46] width 31 height 14
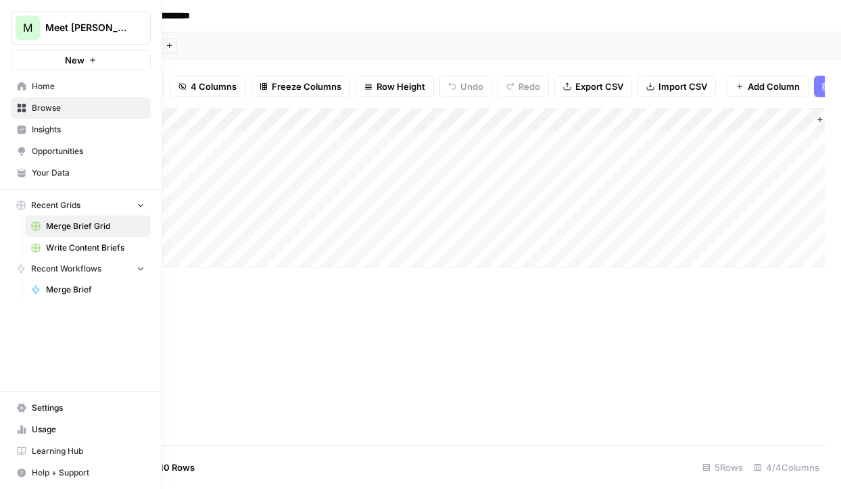
click at [28, 130] on link "Insights" at bounding box center [81, 130] width 140 height 22
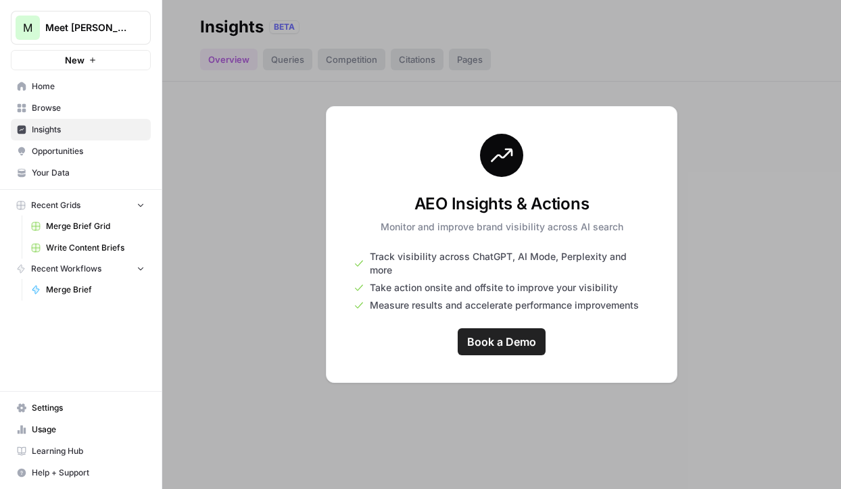
click at [56, 158] on link "Opportunities" at bounding box center [81, 152] width 140 height 22
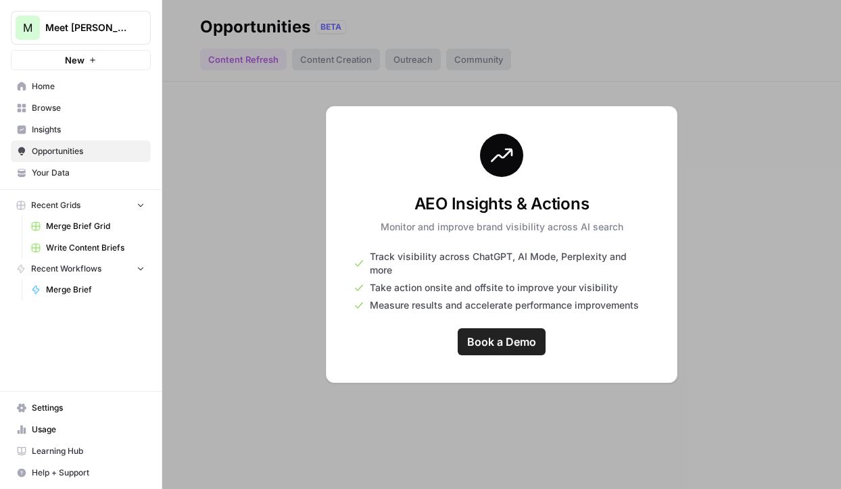
click at [72, 176] on span "Your Data" at bounding box center [88, 173] width 113 height 12
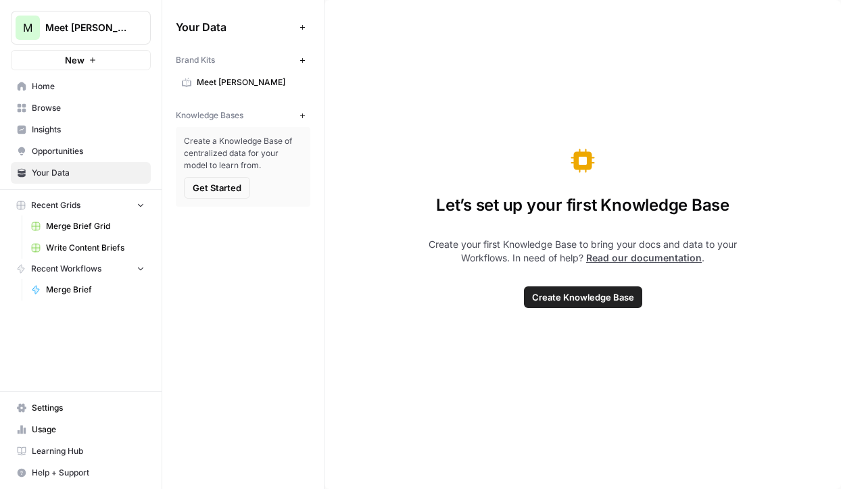
click at [93, 223] on span "Merge Brief Grid" at bounding box center [95, 226] width 99 height 12
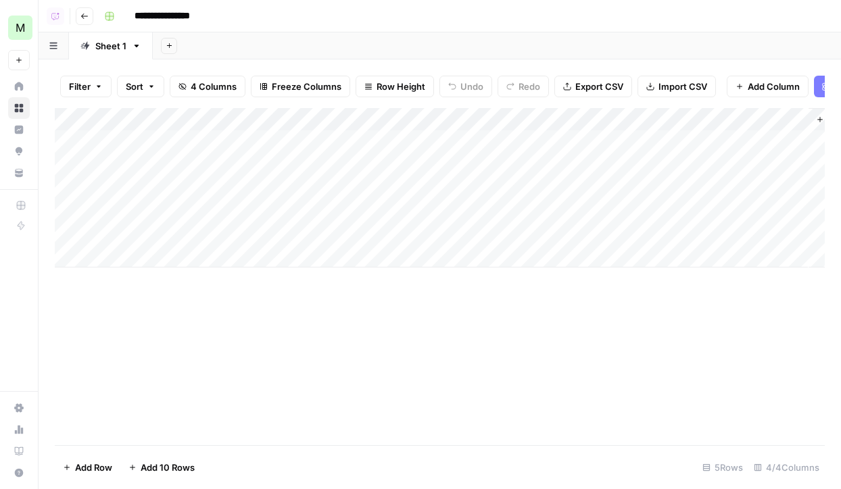
click at [80, 16] on button "Go back" at bounding box center [85, 16] width 18 height 18
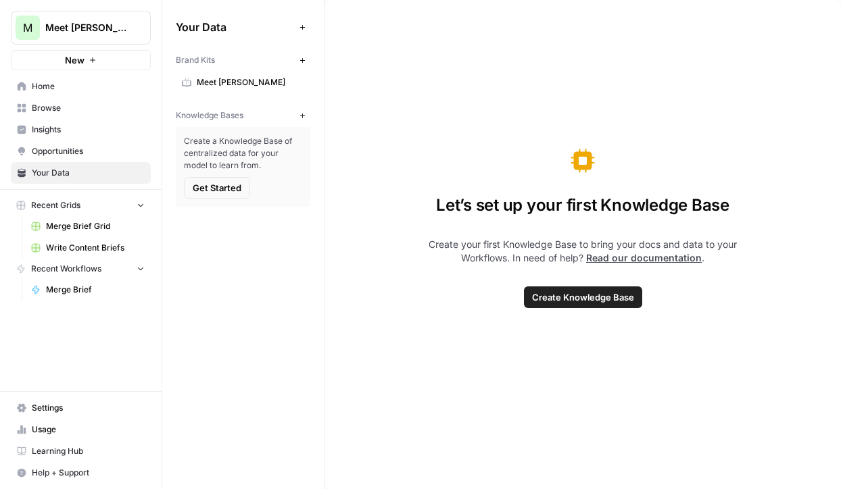
click at [93, 248] on span "Write Content Briefs" at bounding box center [95, 248] width 99 height 12
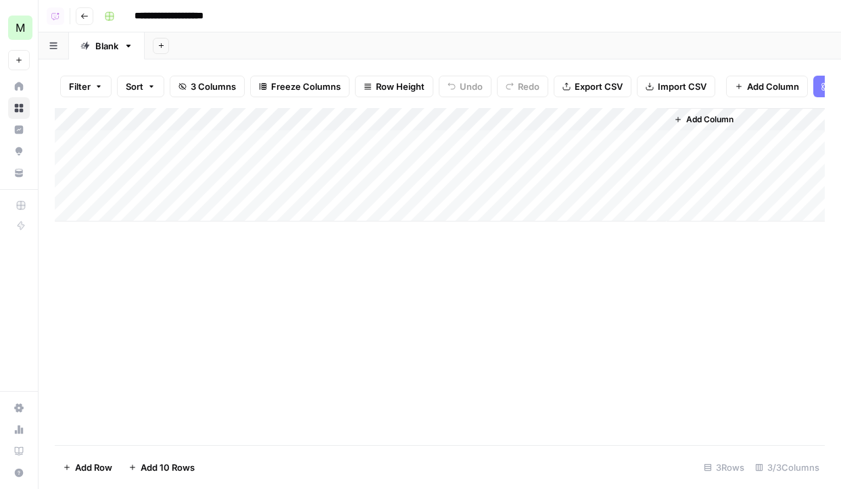
click at [87, 16] on icon "button" at bounding box center [84, 16] width 8 height 8
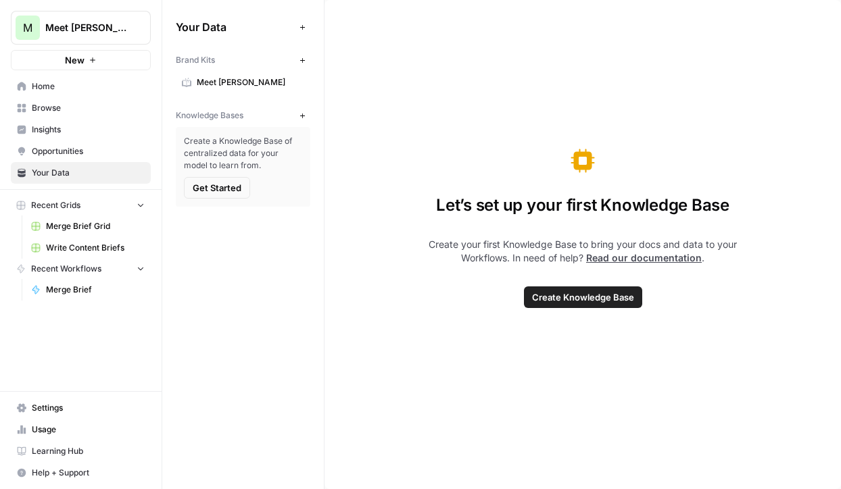
click at [110, 108] on span "Browse" at bounding box center [88, 108] width 113 height 12
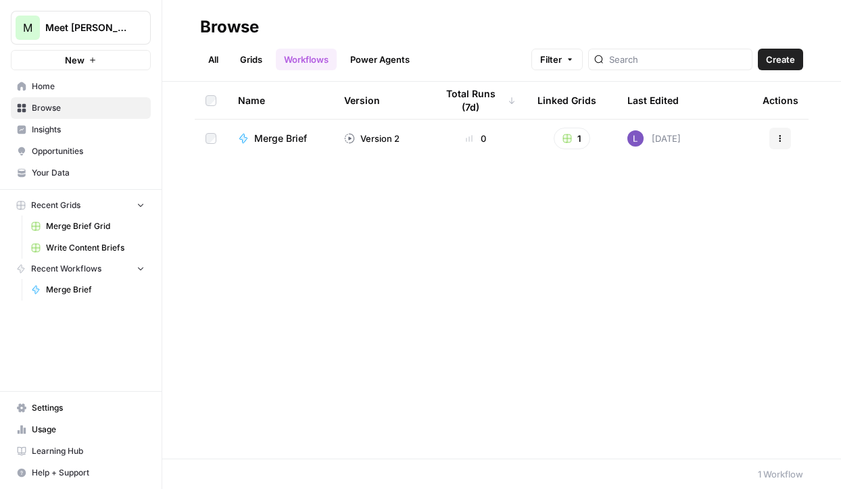
click at [112, 145] on link "Opportunities" at bounding box center [81, 152] width 140 height 22
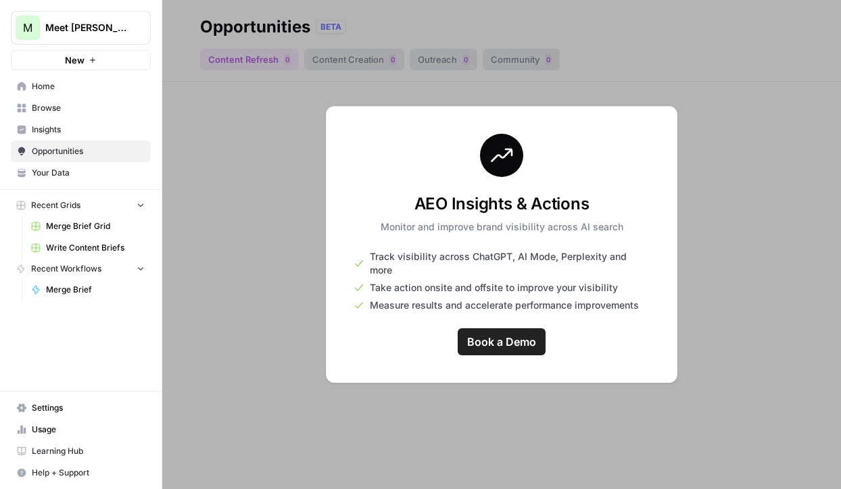
click at [114, 169] on span "Your Data" at bounding box center [88, 173] width 113 height 12
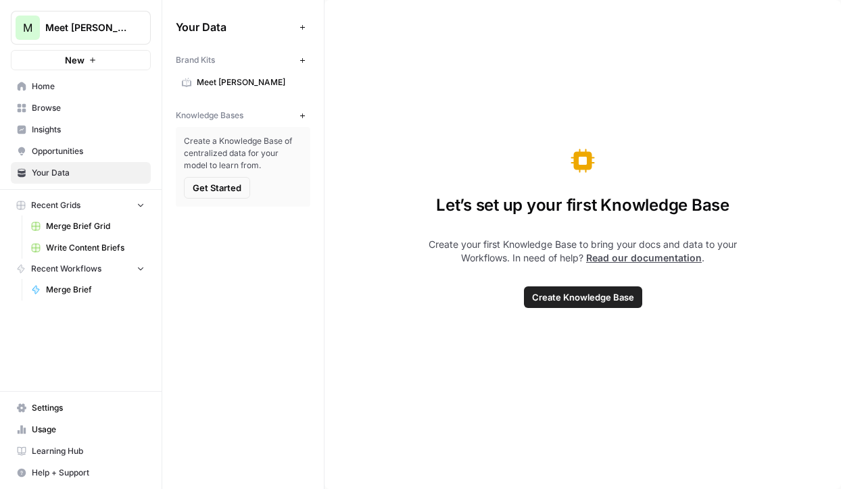
click at [93, 97] on link "Browse" at bounding box center [81, 108] width 140 height 22
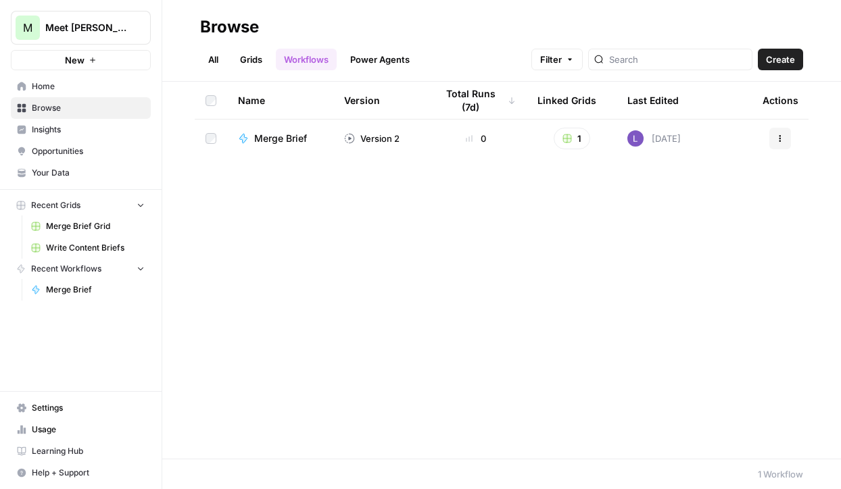
click at [97, 90] on span "Home" at bounding box center [88, 86] width 113 height 12
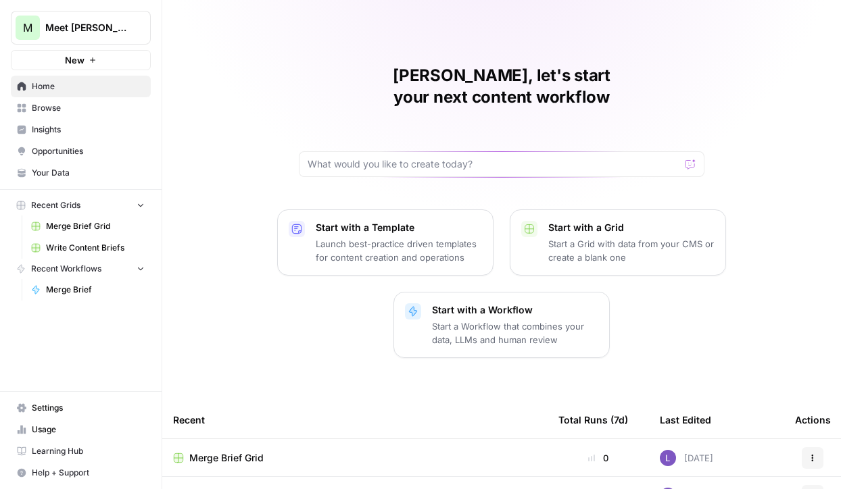
click at [41, 410] on span "Settings" at bounding box center [88, 408] width 113 height 12
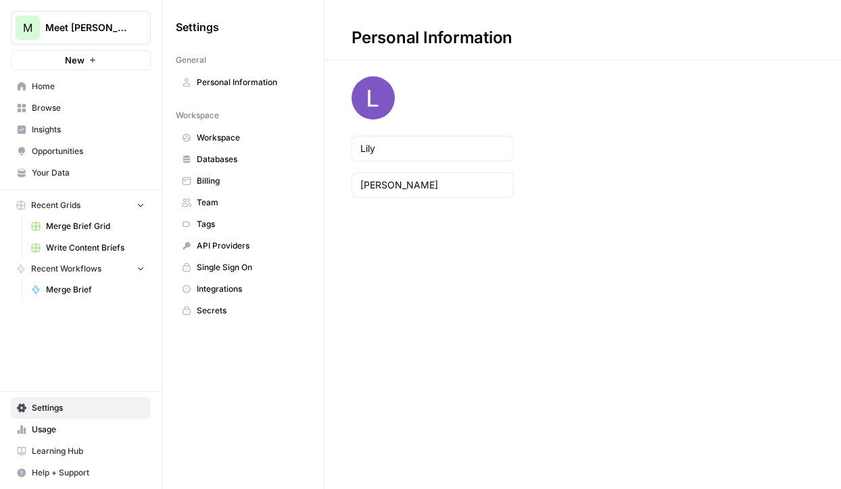
click at [227, 205] on span "Team" at bounding box center [250, 203] width 107 height 12
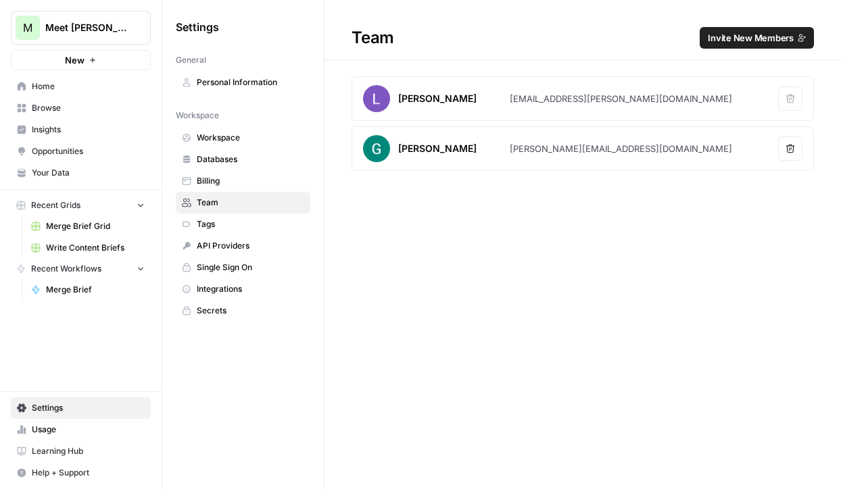
click at [742, 37] on span "Invite New Members" at bounding box center [751, 38] width 86 height 14
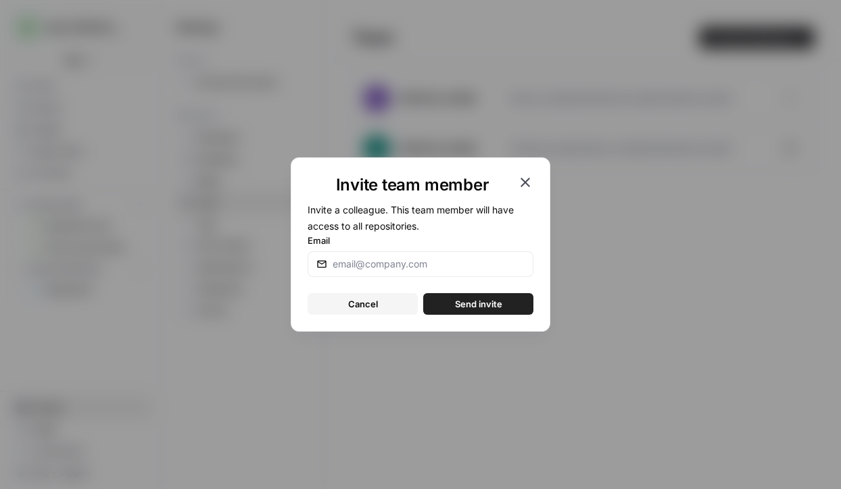
click at [416, 274] on div at bounding box center [421, 264] width 226 height 26
type input "gustavo@meetalfred.com"
drag, startPoint x: 483, startPoint y: 264, endPoint x: 168, endPoint y: 260, distance: 314.4
click at [168, 260] on div "Invite team member Invite a colleague. This team member will have access to all…" at bounding box center [420, 244] width 841 height 489
click at [464, 298] on span "Send invite" at bounding box center [478, 304] width 47 height 14
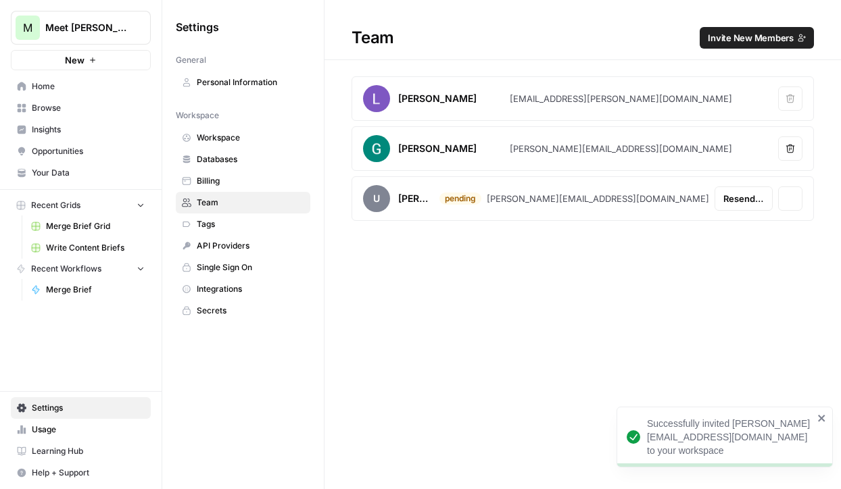
click at [469, 309] on div "Team Invite New Members Lily Baker lily.baker@airops.com Remove user George Pap…" at bounding box center [583, 244] width 517 height 489
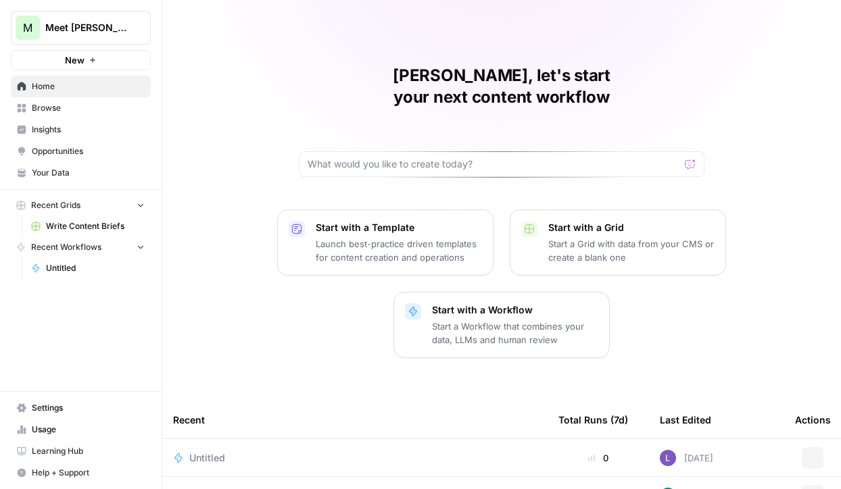
click at [111, 37] on button "M Meet Alfred SEO" at bounding box center [81, 28] width 140 height 34
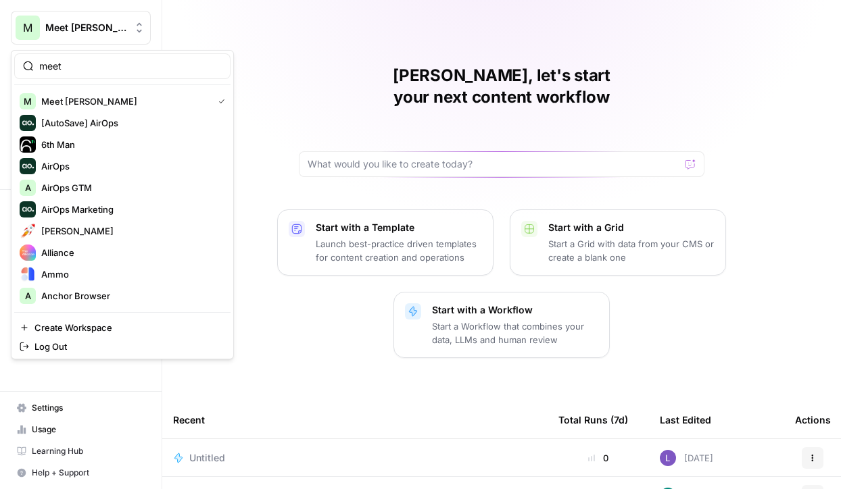
type input "meet"
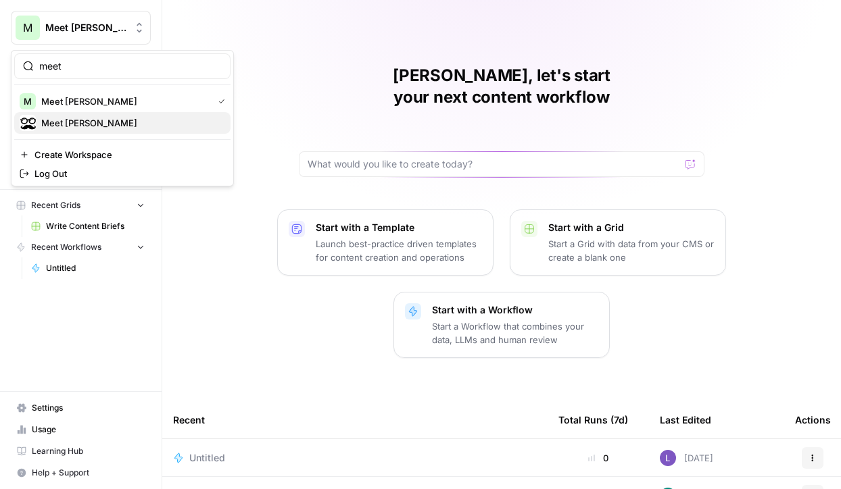
click at [100, 121] on span "Meet [PERSON_NAME]" at bounding box center [130, 123] width 178 height 14
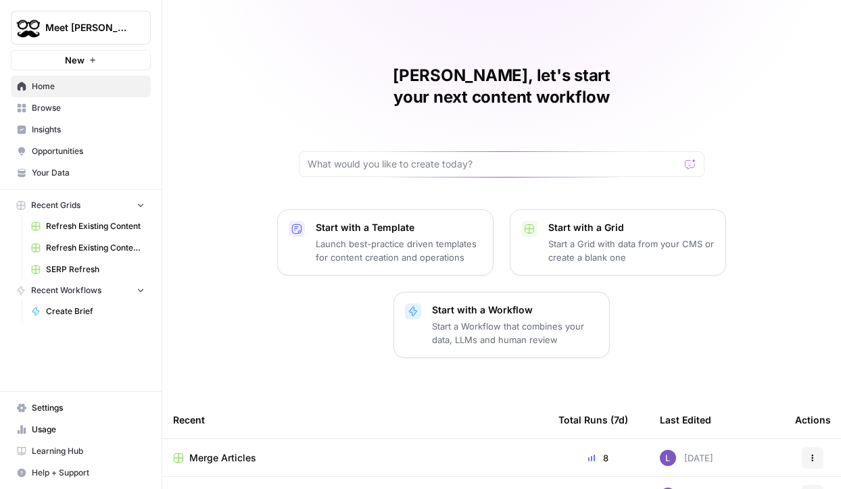
click at [101, 122] on link "Insights" at bounding box center [81, 130] width 140 height 22
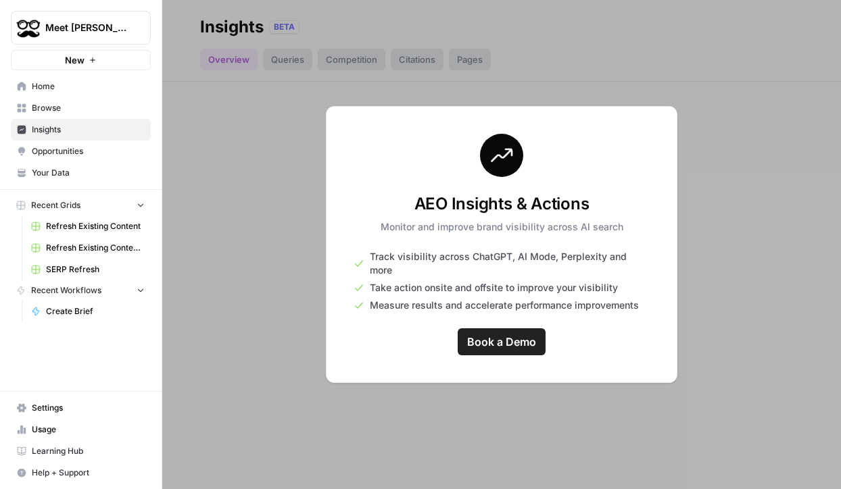
click at [103, 147] on span "Opportunities" at bounding box center [88, 151] width 113 height 12
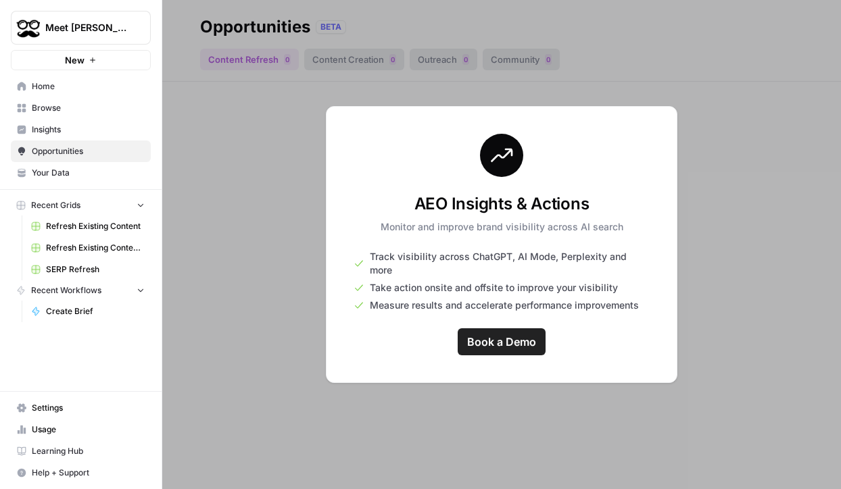
click at [105, 116] on link "Browse" at bounding box center [81, 108] width 140 height 22
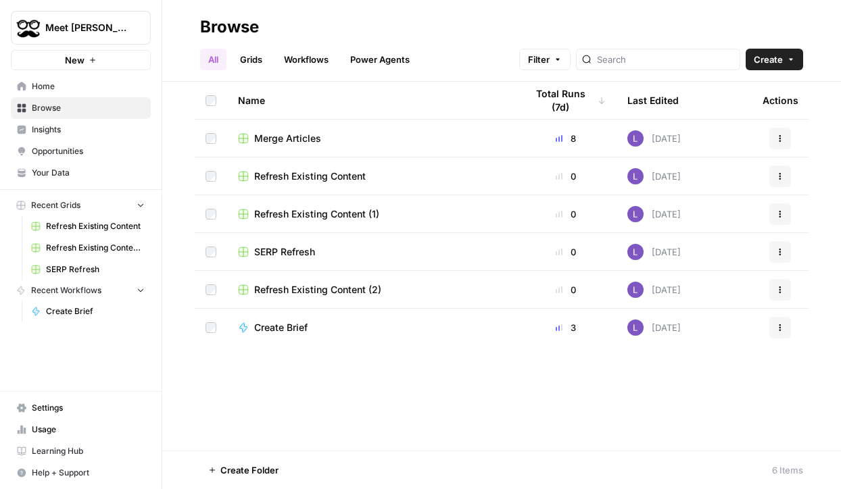
click at [291, 138] on span "Merge Articles" at bounding box center [287, 139] width 67 height 14
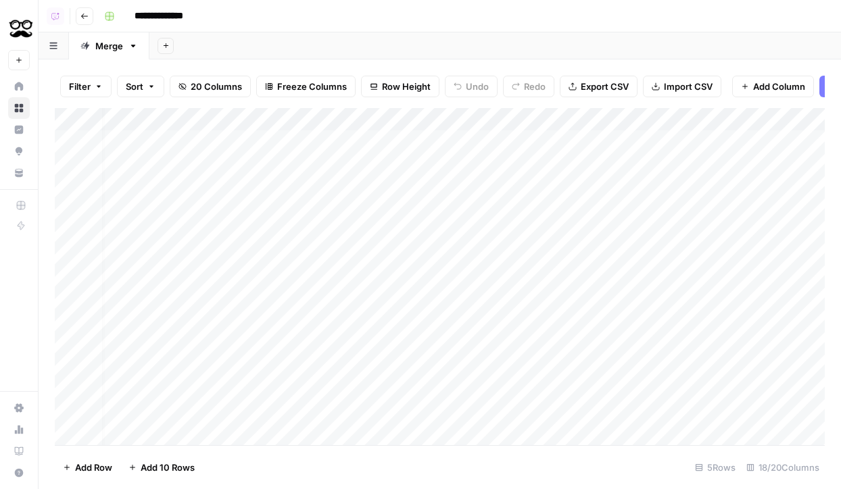
scroll to position [0, 431]
click at [537, 116] on div "Add Column" at bounding box center [440, 276] width 770 height 337
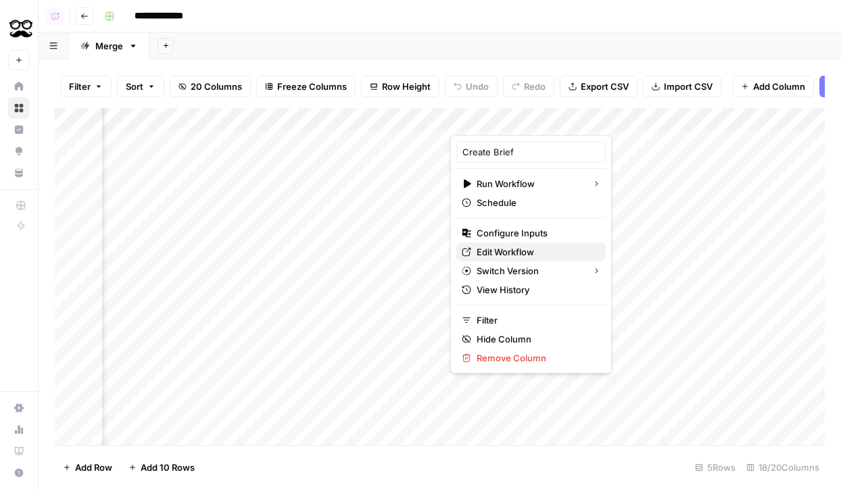
click at [506, 251] on span "Edit Workflow" at bounding box center [536, 252] width 118 height 14
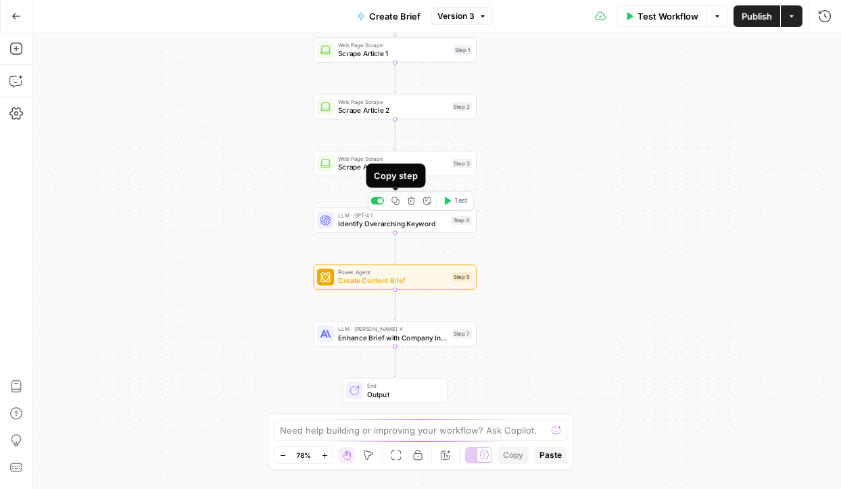
click at [396, 201] on icon "button" at bounding box center [394, 200] width 7 height 7
click at [5, 21] on button "Go Back" at bounding box center [16, 16] width 24 height 24
